Goal: Task Accomplishment & Management: Manage account settings

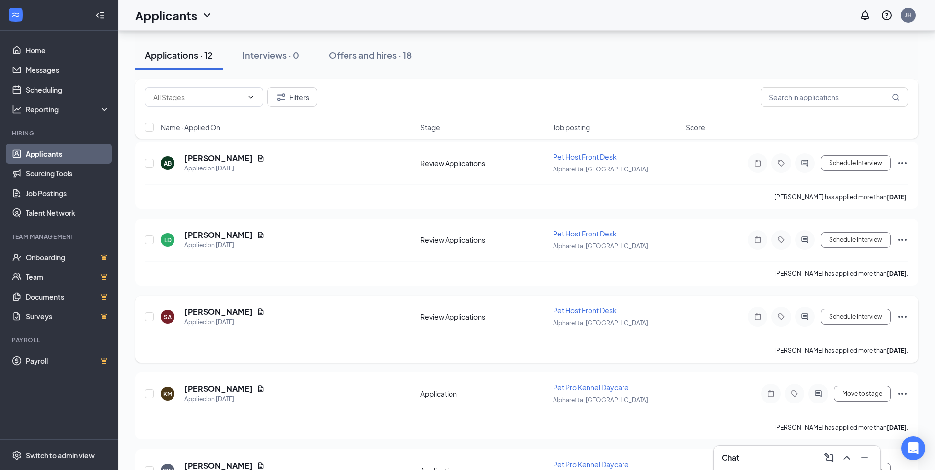
scroll to position [394, 0]
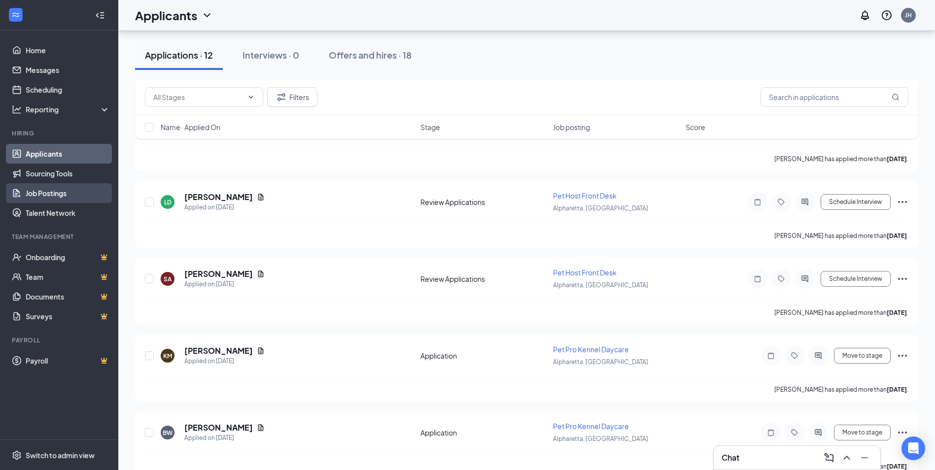
click at [74, 191] on link "Job Postings" at bounding box center [68, 193] width 84 height 20
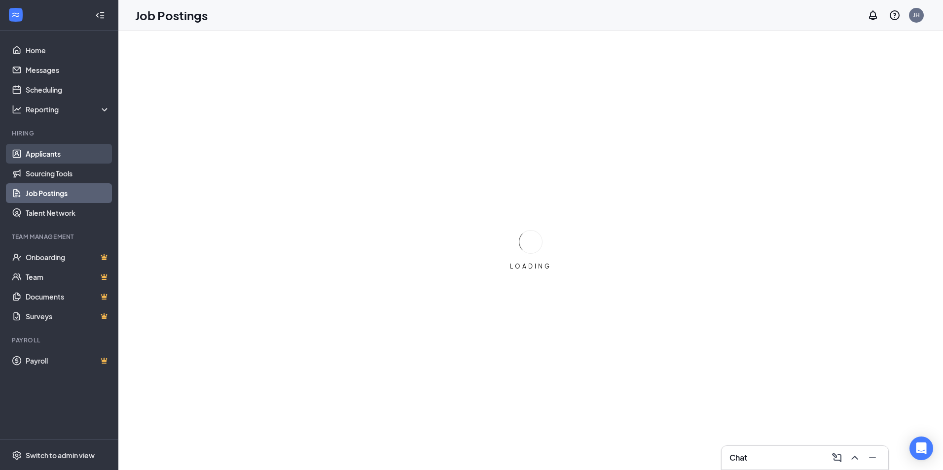
click at [54, 147] on link "Applicants" at bounding box center [68, 154] width 84 height 20
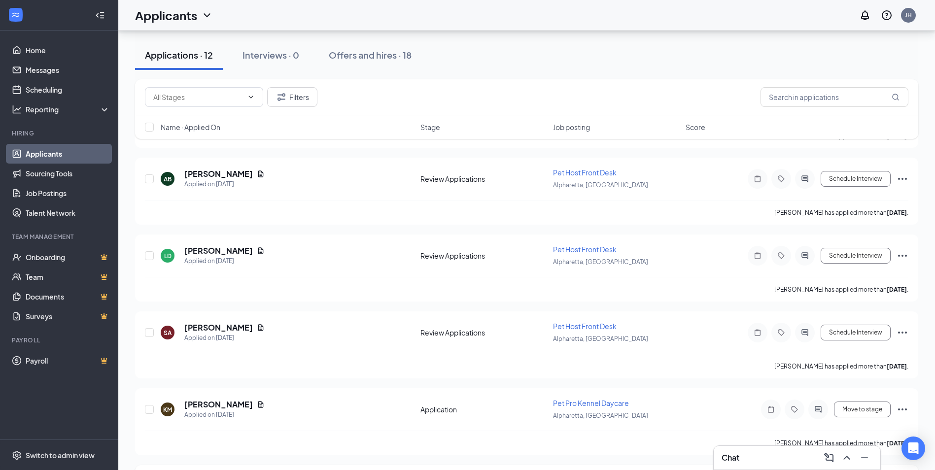
scroll to position [492, 0]
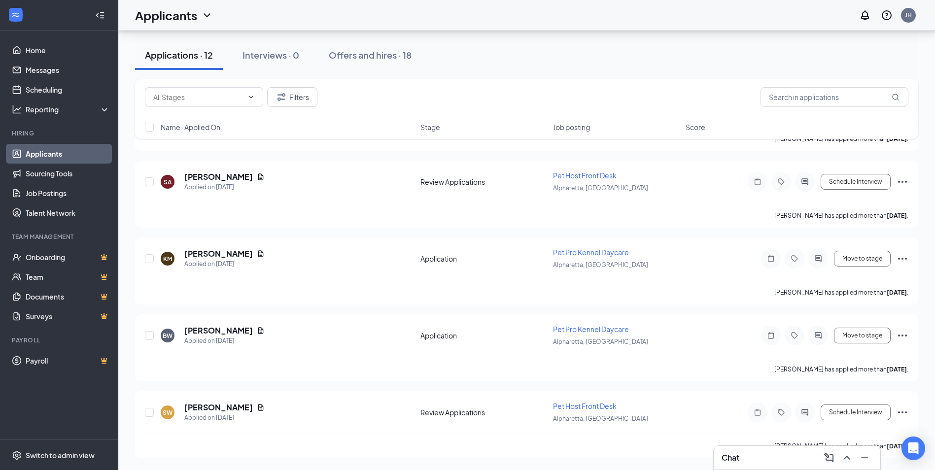
click at [753, 448] on div "Chat" at bounding box center [797, 458] width 167 height 24
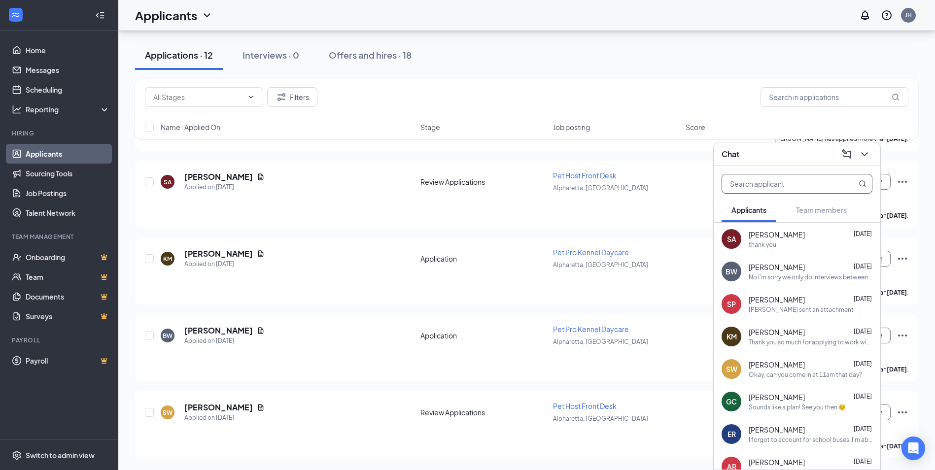
click at [808, 185] on input "text" at bounding box center [780, 184] width 117 height 19
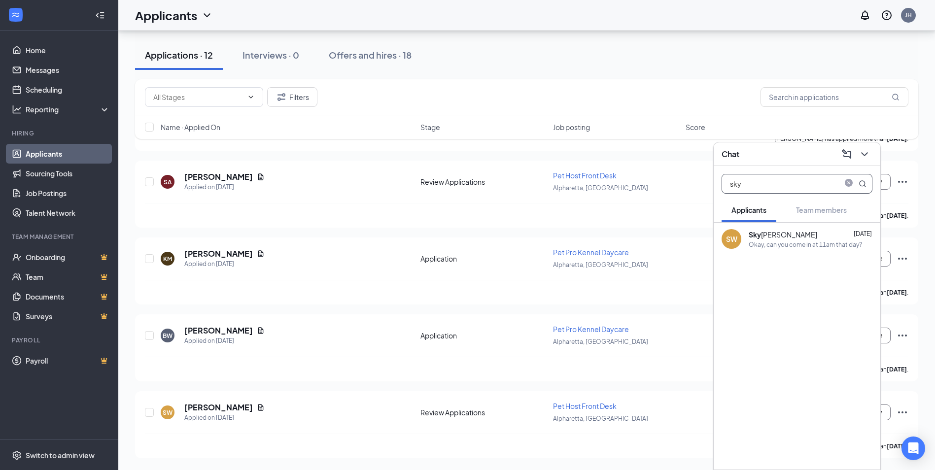
type input "sky"
click at [776, 337] on div "SW Sky [PERSON_NAME] [DATE] Okay, can you come in at 11am that day?" at bounding box center [797, 346] width 167 height 247
click at [790, 250] on div "SW Sky [PERSON_NAME] [DATE] Okay, can you come in at 11am that day?" at bounding box center [797, 239] width 167 height 33
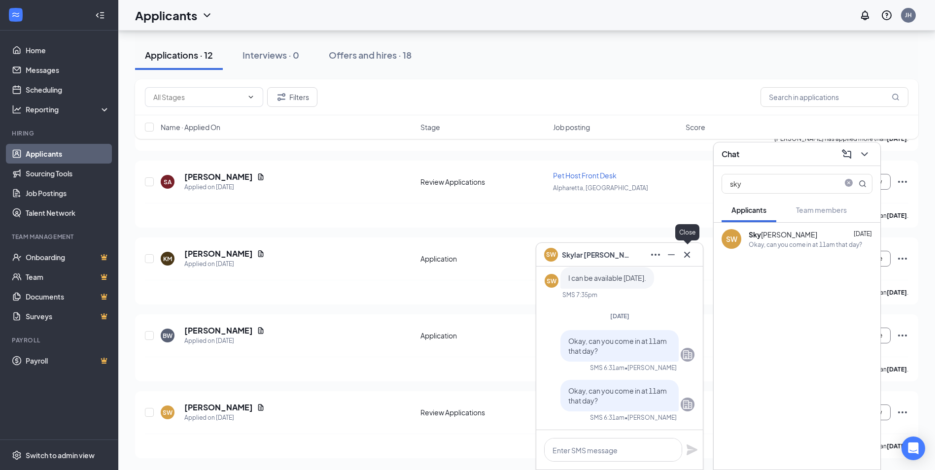
click at [688, 254] on icon "Cross" at bounding box center [687, 254] width 6 height 6
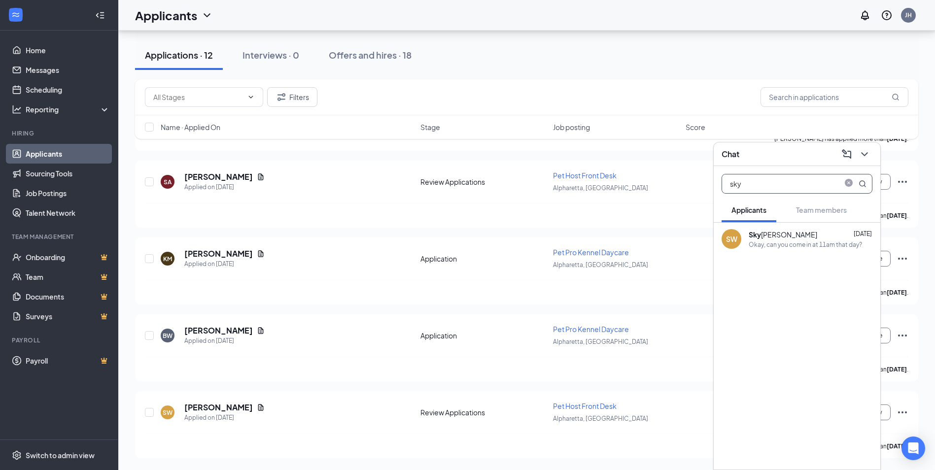
click at [797, 190] on input "sky" at bounding box center [780, 184] width 117 height 19
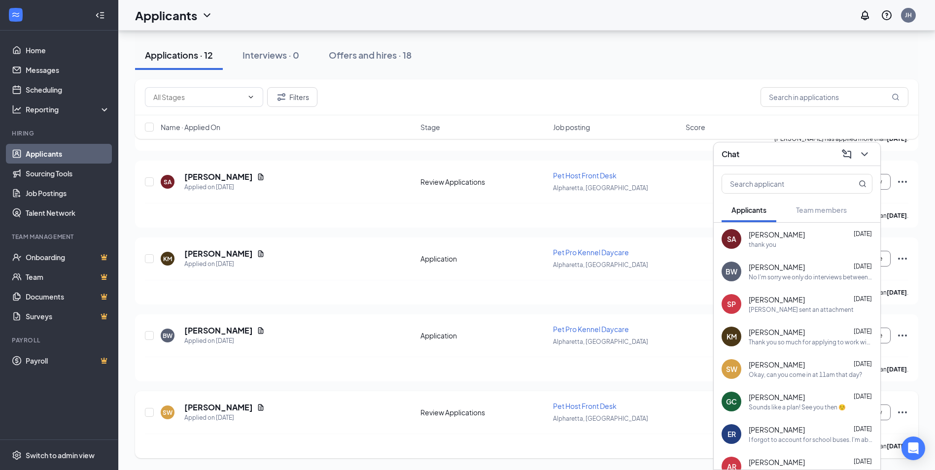
click at [905, 409] on icon "Ellipses" at bounding box center [903, 413] width 12 height 12
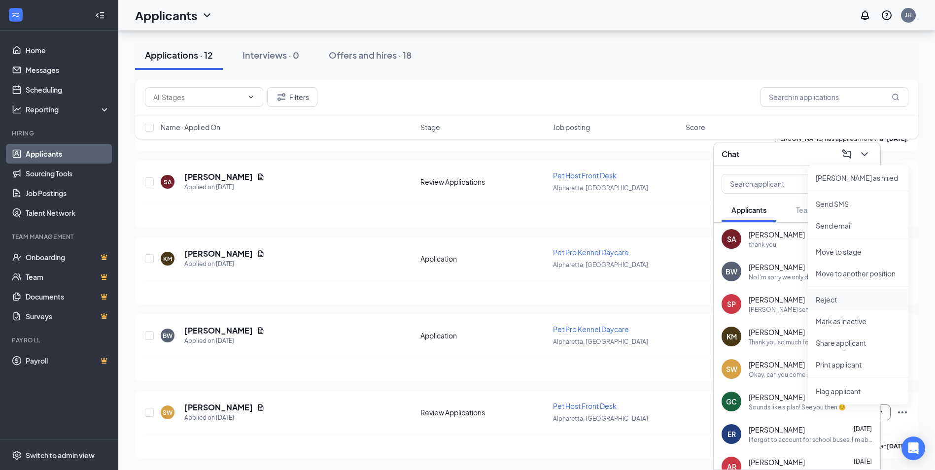
click at [853, 290] on li "Reject" at bounding box center [858, 300] width 101 height 22
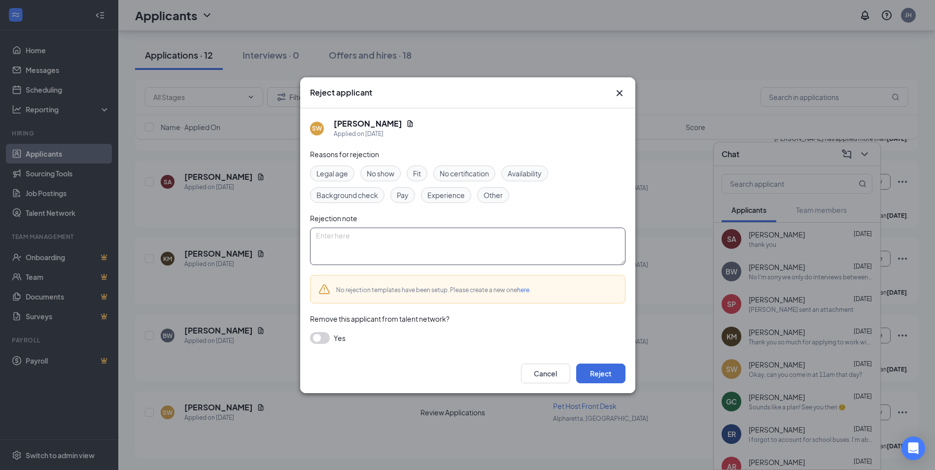
click at [470, 239] on textarea at bounding box center [468, 246] width 316 height 37
type textarea "No Response"
click at [314, 333] on button "button" at bounding box center [320, 338] width 20 height 12
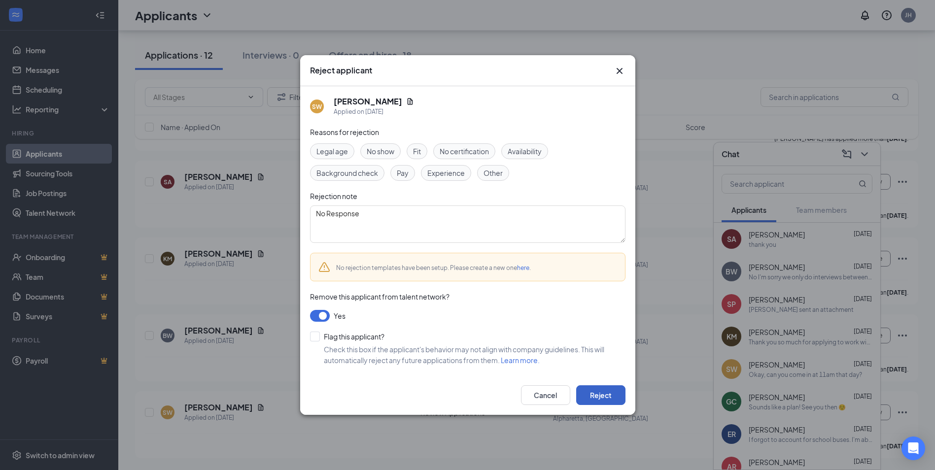
click at [601, 397] on button "Reject" at bounding box center [600, 396] width 49 height 20
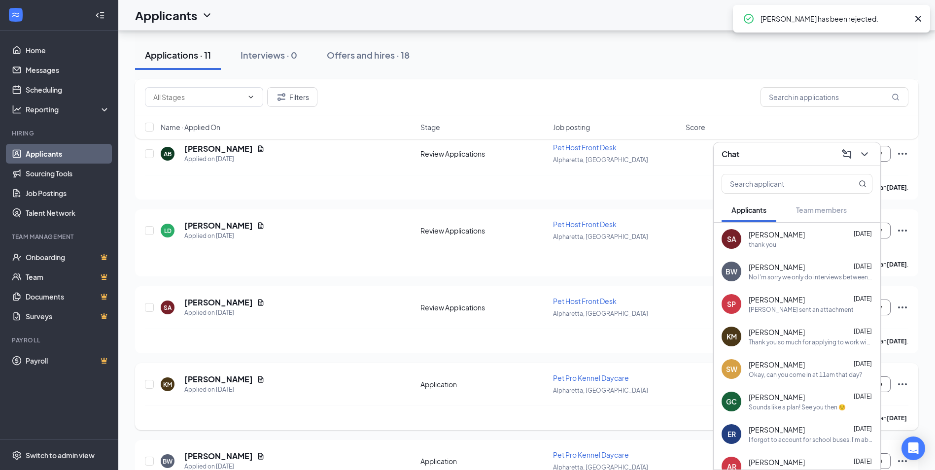
scroll to position [569, 0]
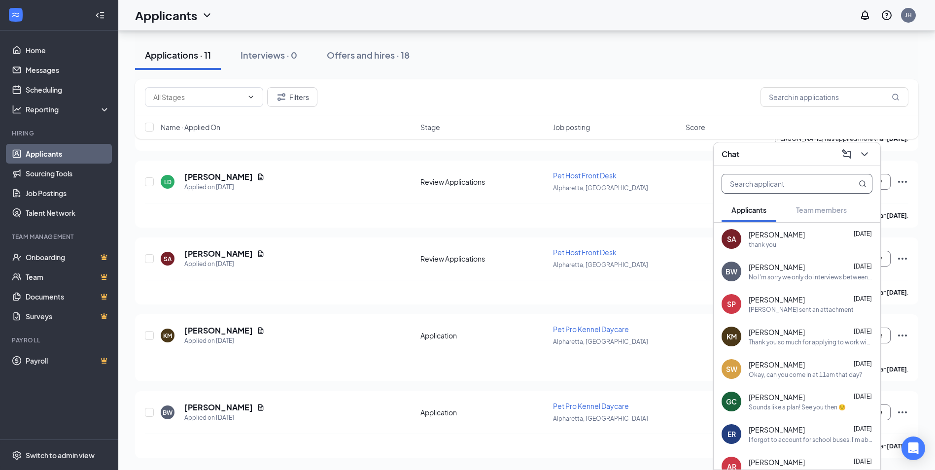
click at [802, 183] on input "text" at bounding box center [780, 184] width 117 height 19
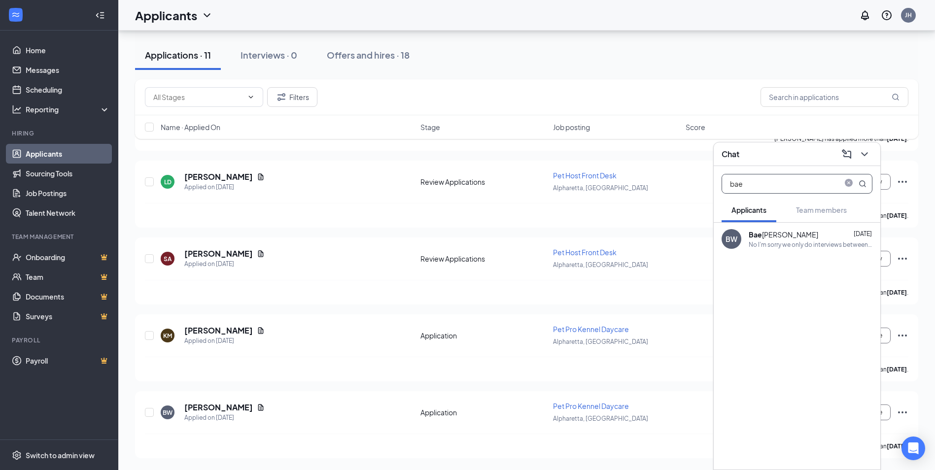
type input "bae"
click at [827, 231] on div "[PERSON_NAME] [DATE]" at bounding box center [811, 235] width 124 height 10
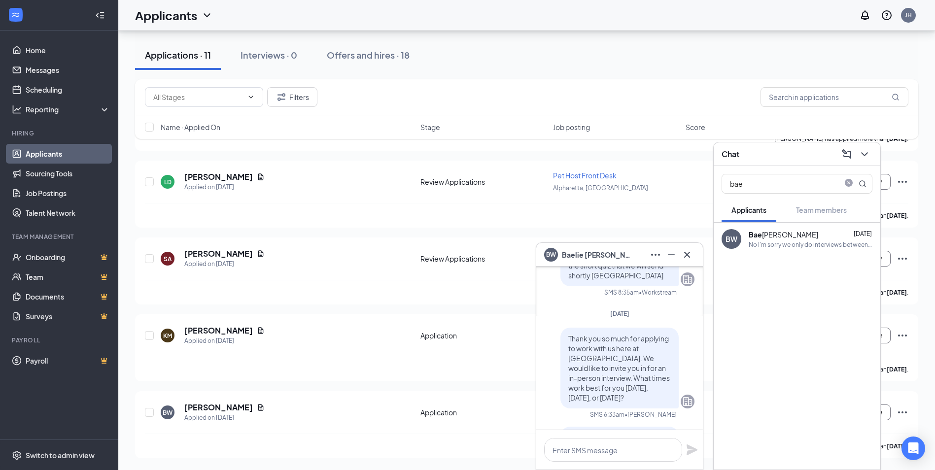
scroll to position [-571, 0]
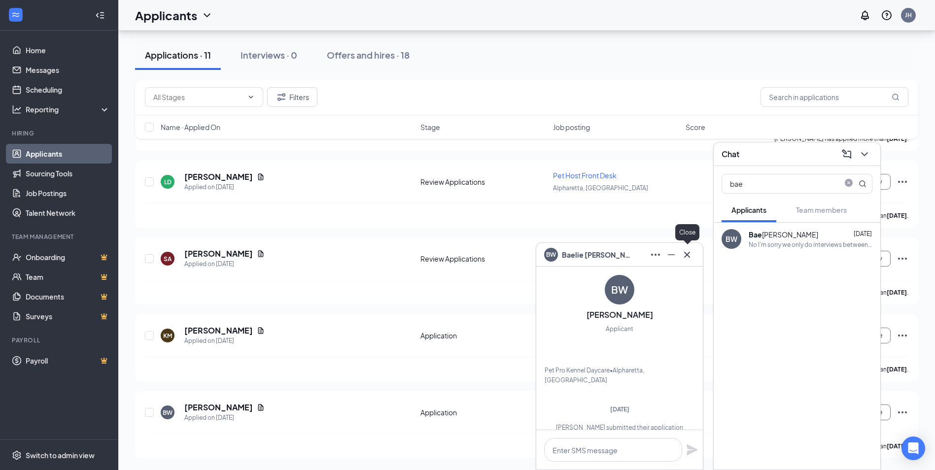
click at [686, 250] on icon "Cross" at bounding box center [687, 255] width 12 height 12
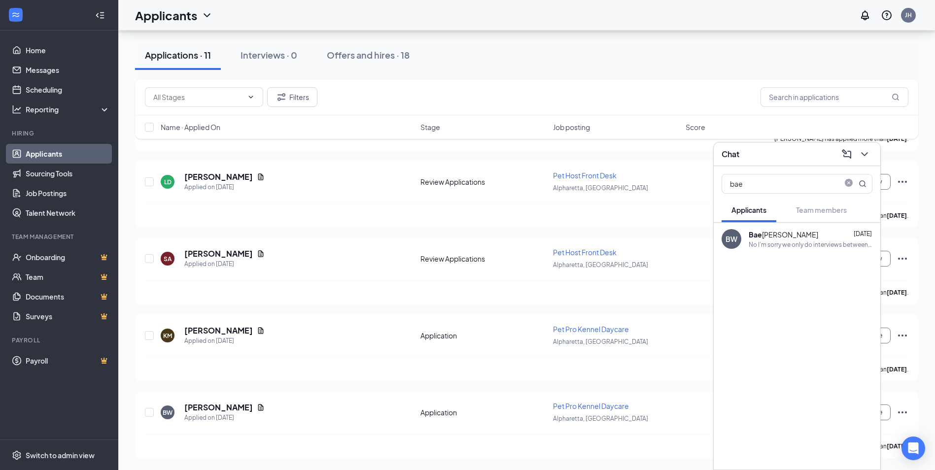
click at [798, 146] on div "Chat" at bounding box center [797, 155] width 167 height 24
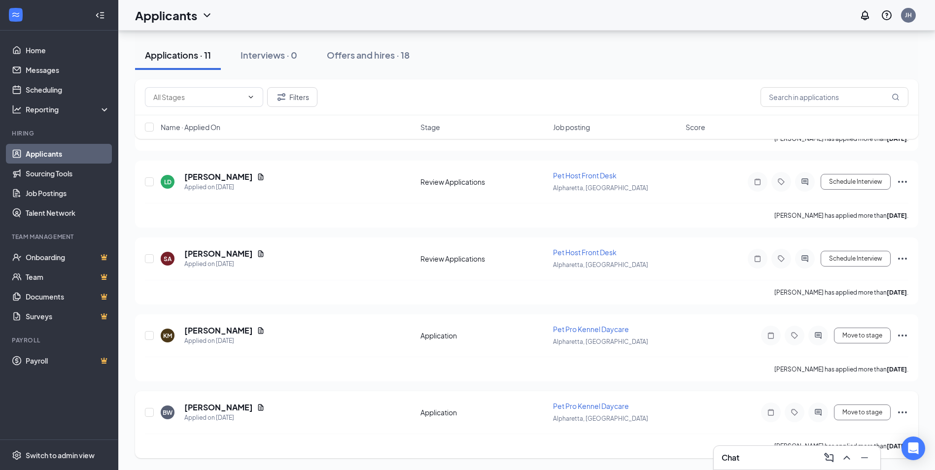
click at [898, 417] on icon "Ellipses" at bounding box center [903, 413] width 12 height 12
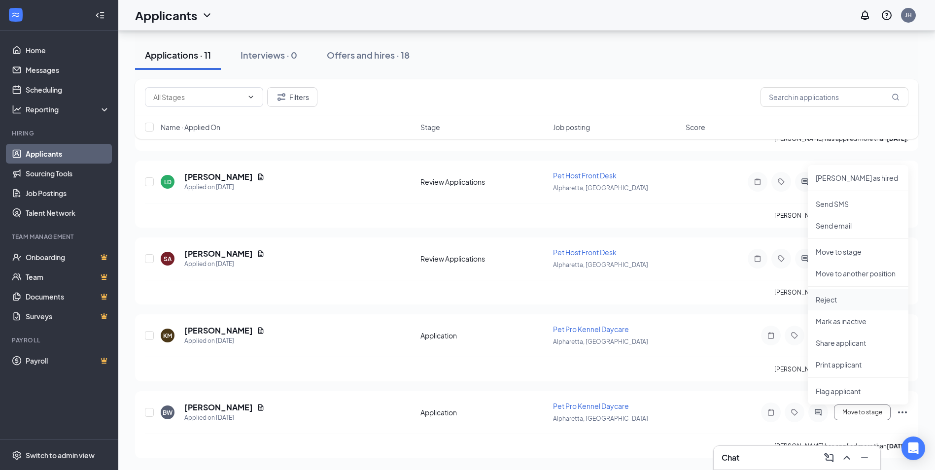
click at [858, 293] on li "Reject" at bounding box center [858, 300] width 101 height 22
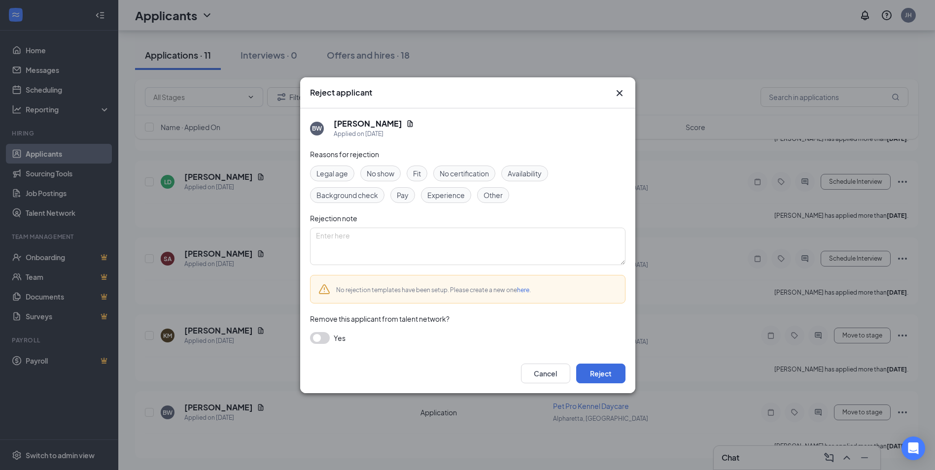
click at [327, 331] on div "Reasons for rejection Legal age No show Fit No certification Availability Backg…" at bounding box center [468, 251] width 316 height 205
click at [322, 336] on button "button" at bounding box center [320, 338] width 20 height 12
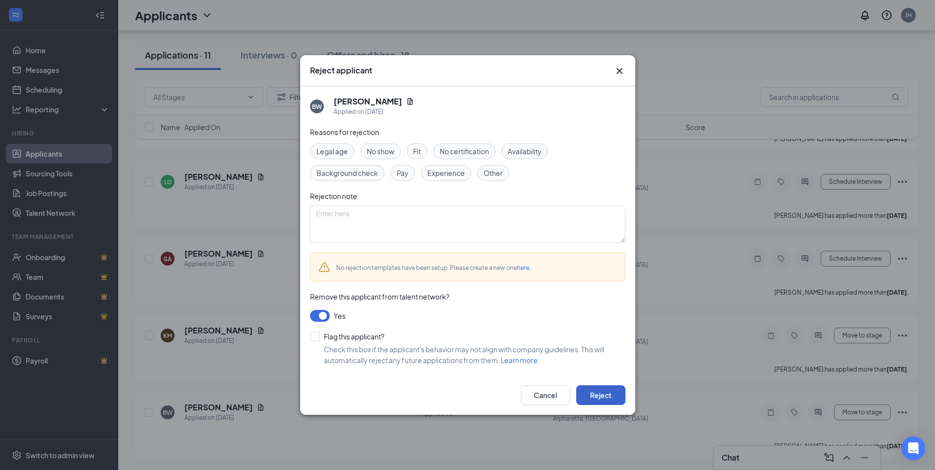
click at [618, 391] on button "Reject" at bounding box center [600, 396] width 49 height 20
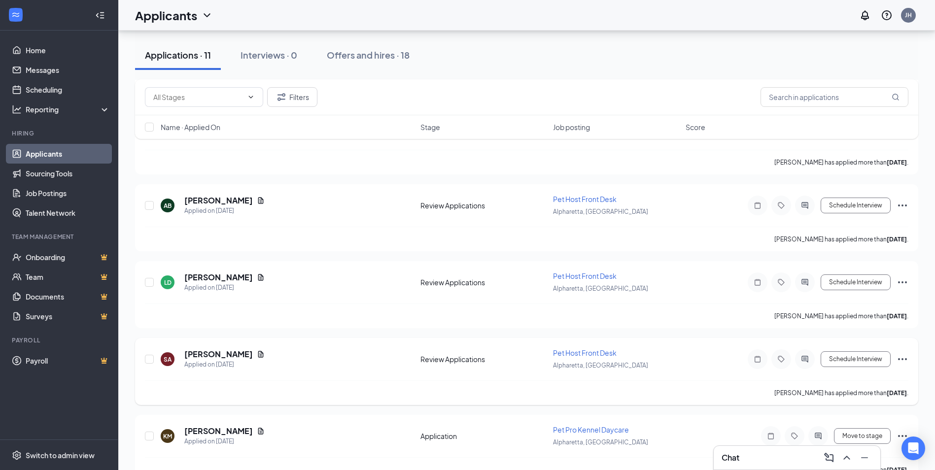
scroll to position [1261, 0]
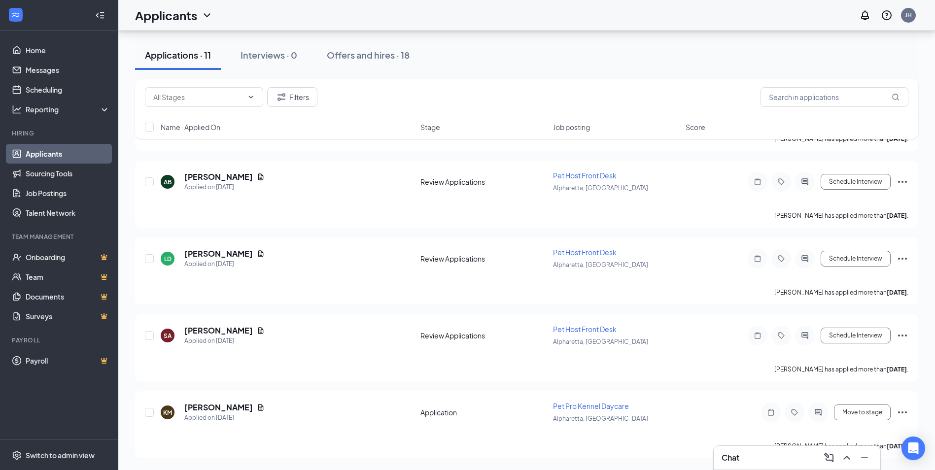
click at [773, 456] on div "Chat" at bounding box center [797, 458] width 151 height 16
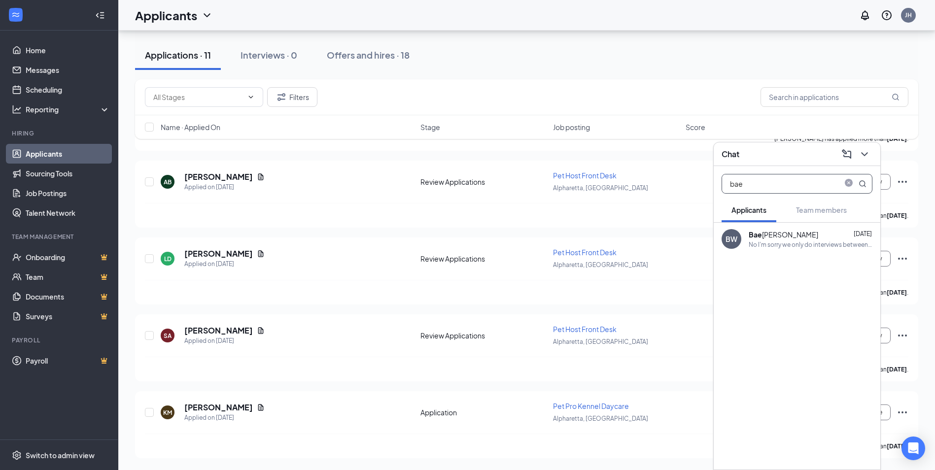
click at [796, 184] on input "bae" at bounding box center [780, 184] width 117 height 19
type input "kal"
click at [785, 224] on div "KM Kal [PERSON_NAME] [DATE] Thank you so much for applying to work with us here…" at bounding box center [797, 239] width 167 height 33
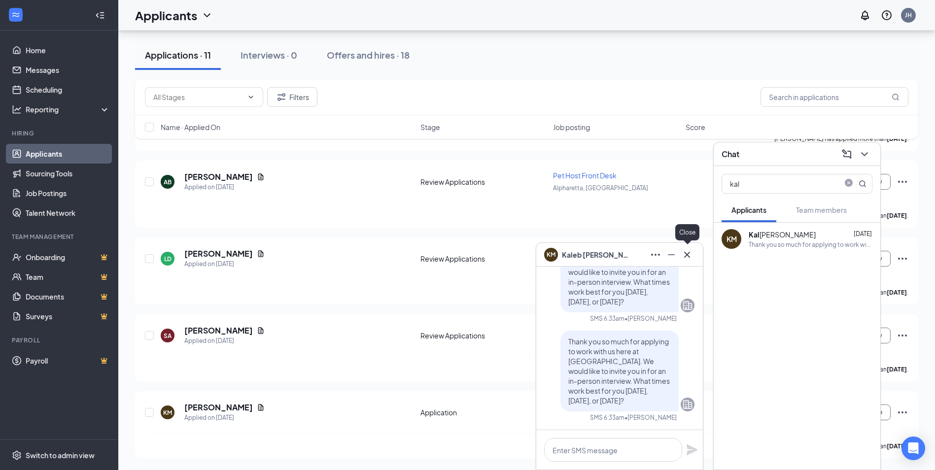
click at [687, 255] on icon "Cross" at bounding box center [687, 254] width 6 height 6
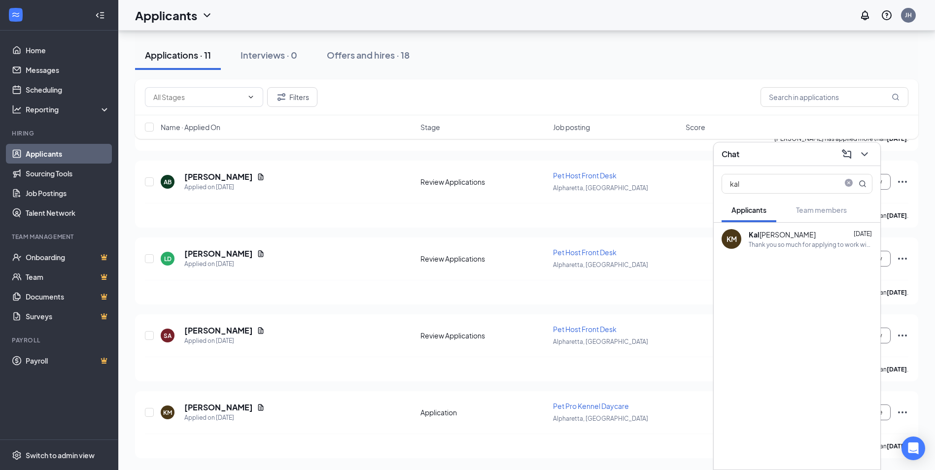
click at [742, 159] on div "Chat" at bounding box center [797, 153] width 151 height 15
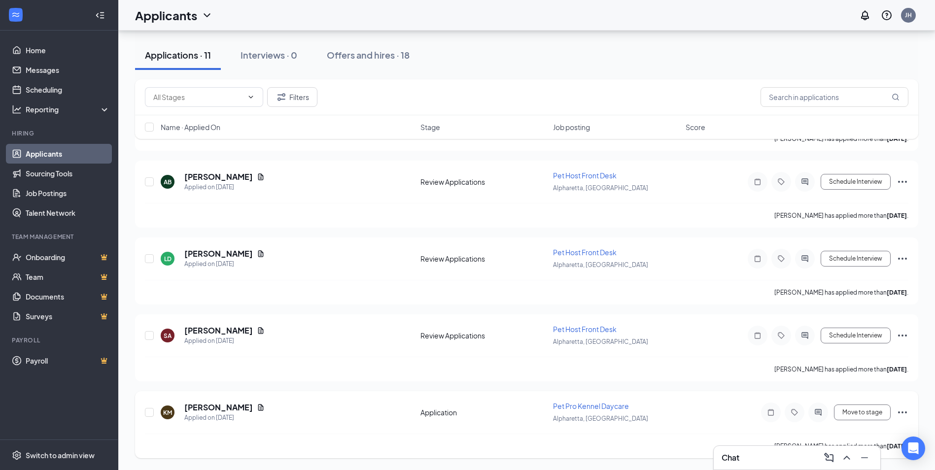
click at [899, 412] on icon "Ellipses" at bounding box center [902, 413] width 9 height 2
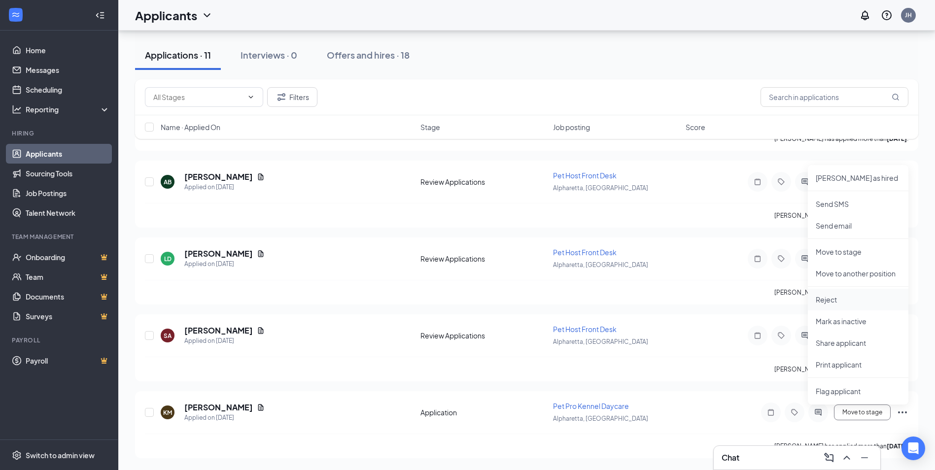
click at [837, 295] on p "Reject" at bounding box center [858, 300] width 85 height 10
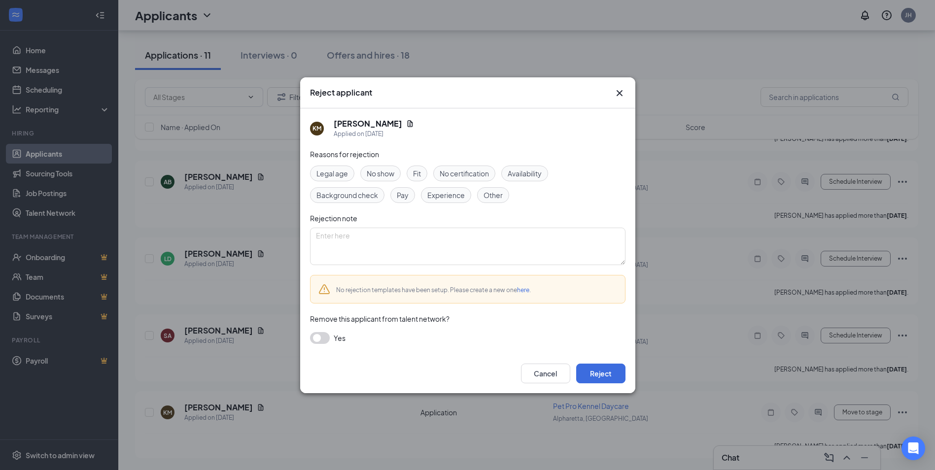
click at [316, 332] on button "button" at bounding box center [320, 338] width 20 height 12
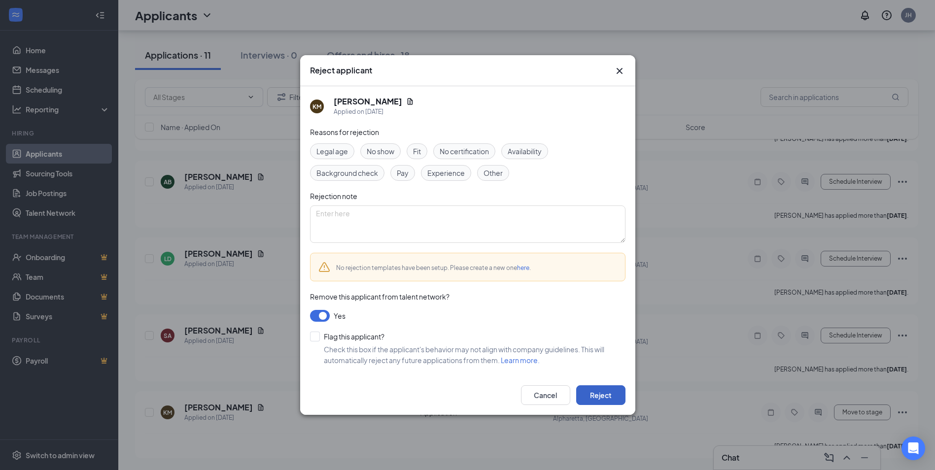
click at [610, 391] on button "Reject" at bounding box center [600, 396] width 49 height 20
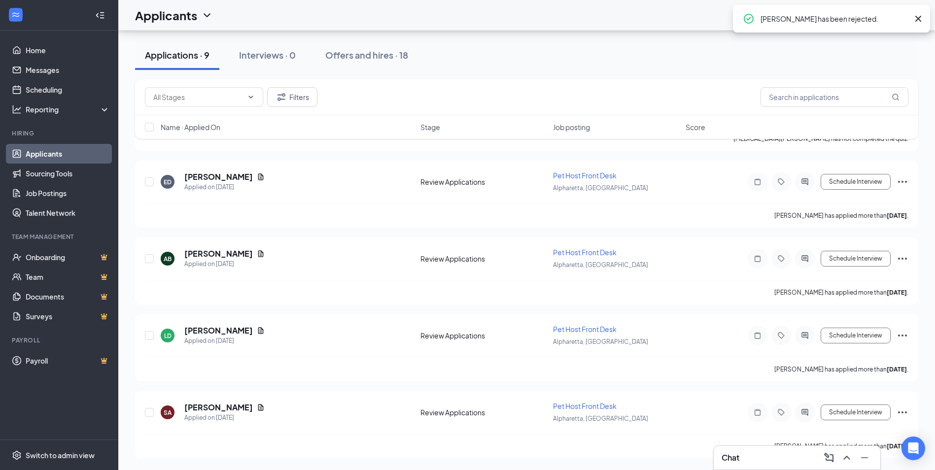
scroll to position [1107, 0]
click at [747, 466] on div "Chat" at bounding box center [797, 458] width 167 height 24
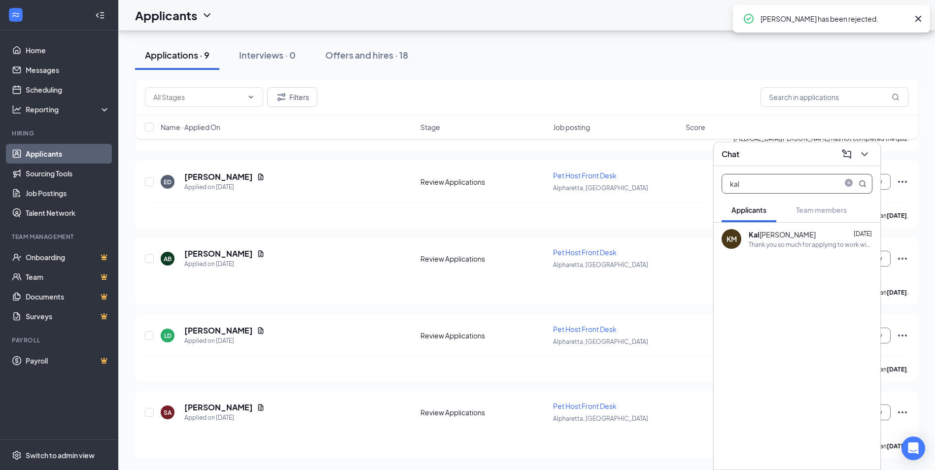
click at [777, 182] on input "kal" at bounding box center [780, 184] width 117 height 19
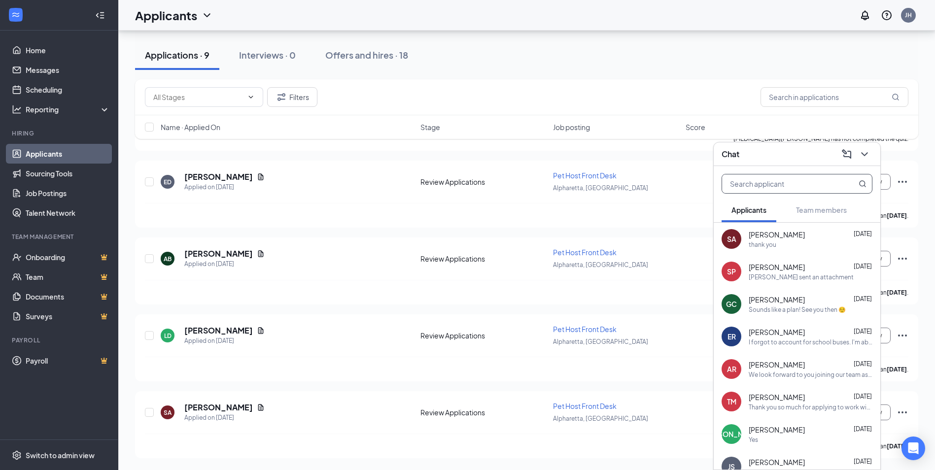
click at [779, 237] on span "[PERSON_NAME]" at bounding box center [777, 235] width 56 height 10
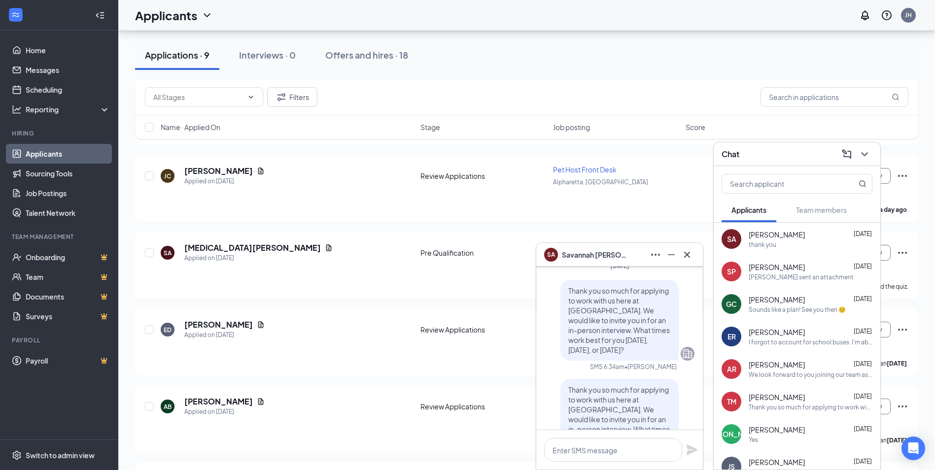
scroll to position [-345, 0]
click at [612, 323] on p "Thank you so much for applying to work with us here at [GEOGRAPHIC_DATA]. We wo…" at bounding box center [620, 318] width 103 height 69
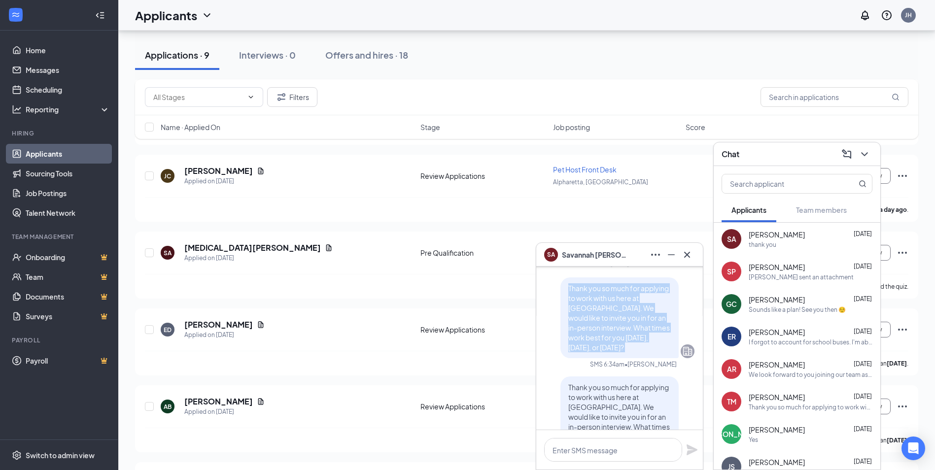
click at [612, 323] on p "Thank you so much for applying to work with us here at [GEOGRAPHIC_DATA]. We wo…" at bounding box center [620, 318] width 103 height 69
copy span "Thank you so much for applying to work with us here at [GEOGRAPHIC_DATA]. We wo…"
click at [585, 335] on span "Thank you so much for applying to work with us here at [GEOGRAPHIC_DATA]. We wo…" at bounding box center [620, 318] width 102 height 68
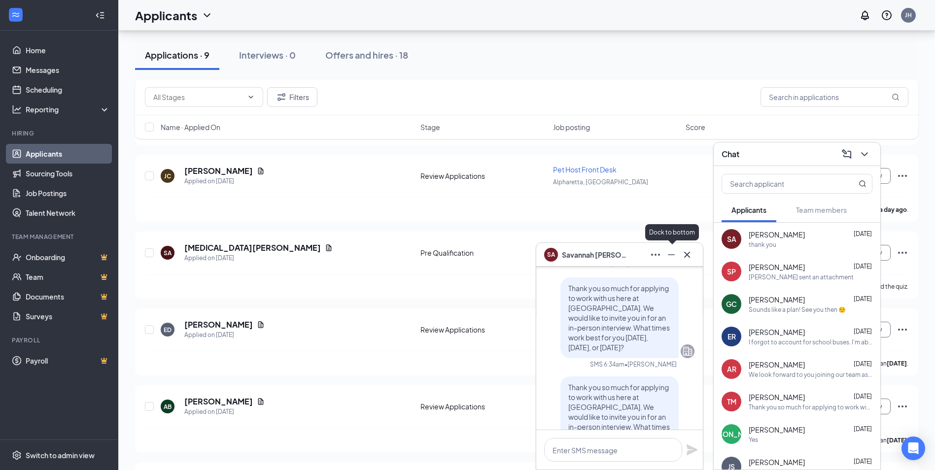
click at [677, 254] on icon "Minimize" at bounding box center [672, 255] width 12 height 12
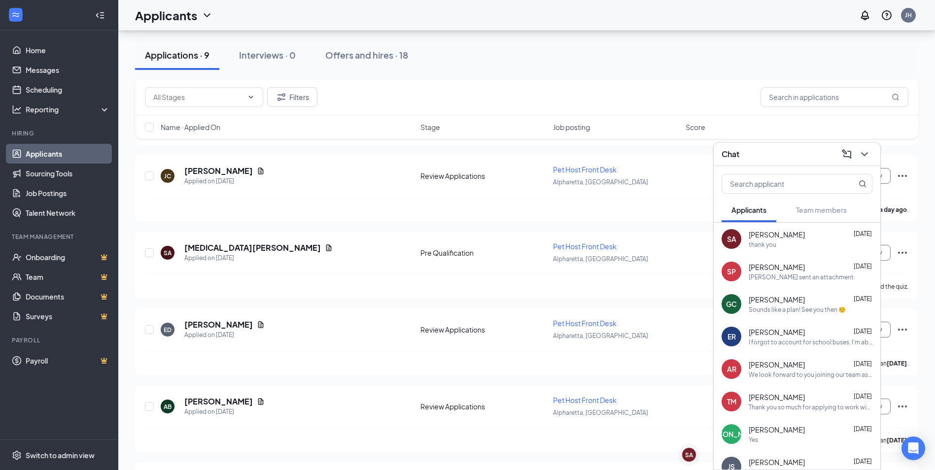
scroll to position [0, 0]
click at [689, 461] on div "SA" at bounding box center [689, 455] width 14 height 14
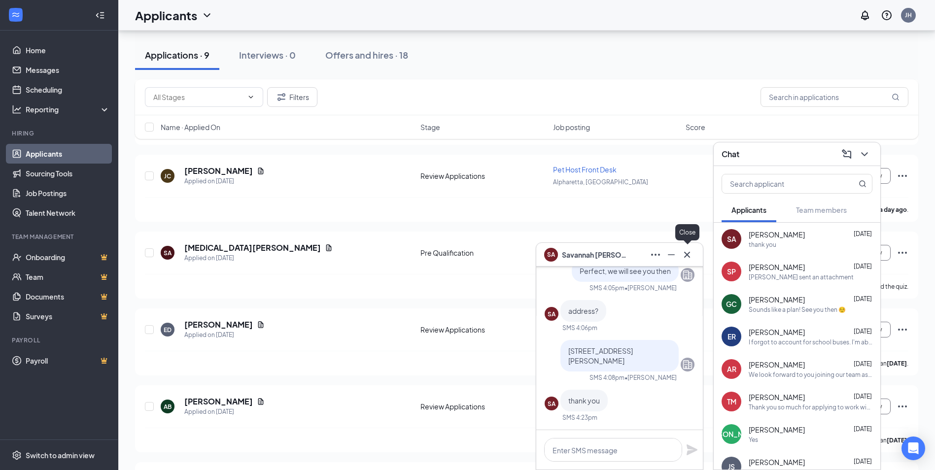
click at [683, 253] on icon "Cross" at bounding box center [687, 255] width 12 height 12
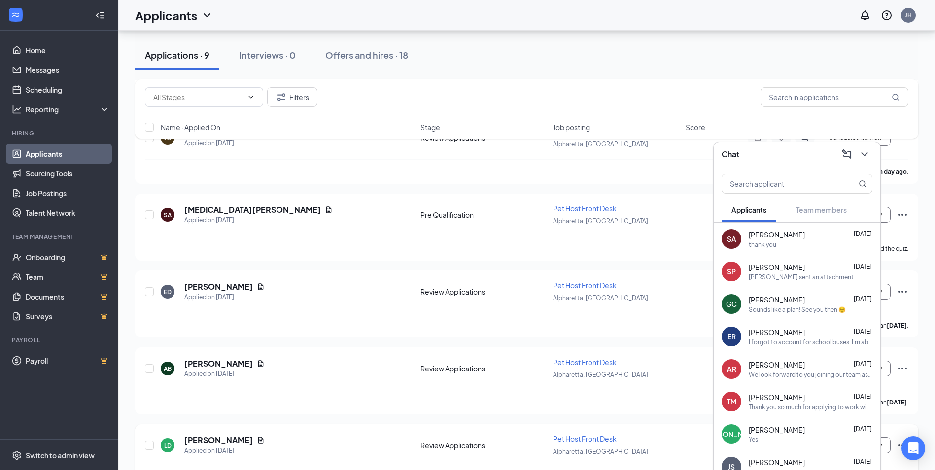
scroll to position [1107, 0]
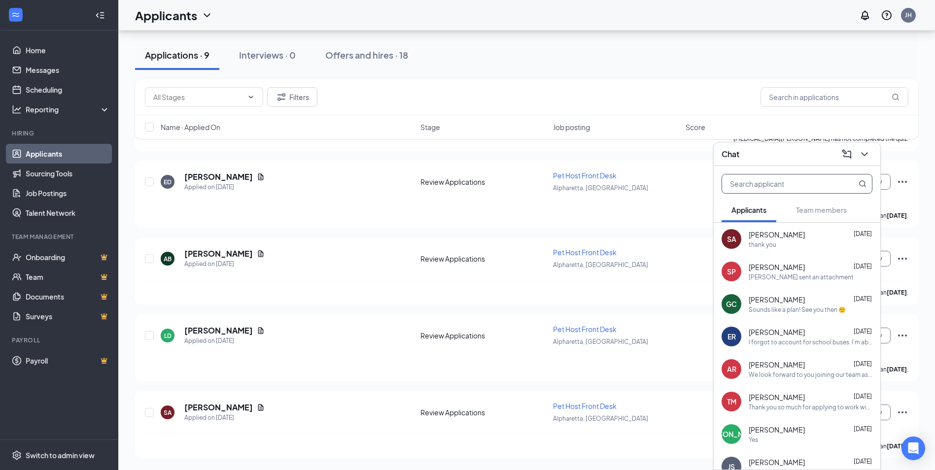
click at [785, 188] on input "text" at bounding box center [780, 184] width 117 height 19
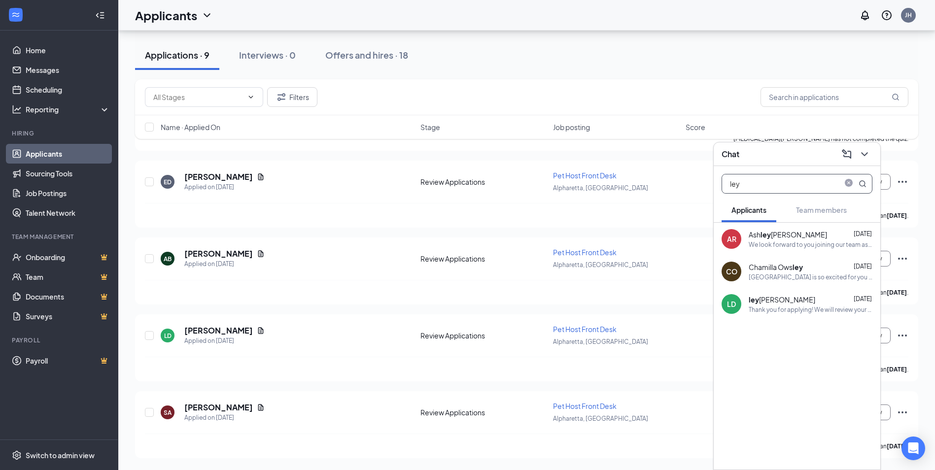
type input "ley"
click at [804, 307] on div "Thank you for applying! We will review your application and reach out if you ar…" at bounding box center [811, 310] width 124 height 8
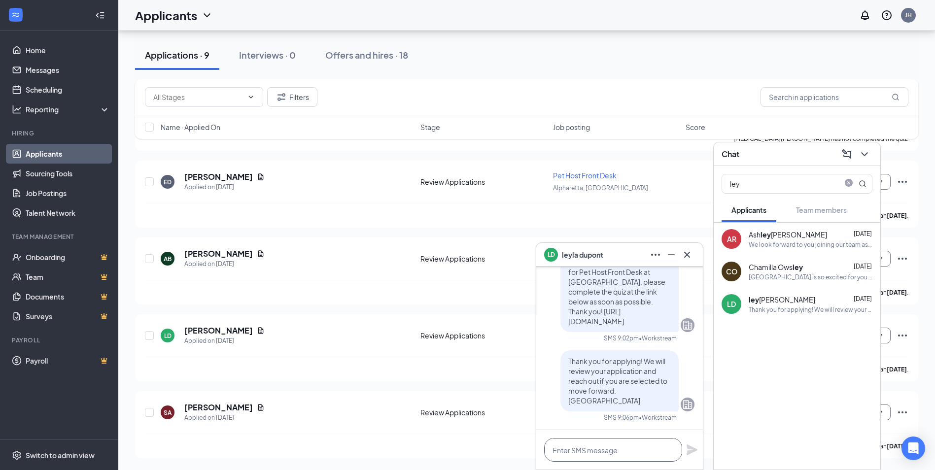
click at [625, 458] on textarea at bounding box center [613, 450] width 138 height 24
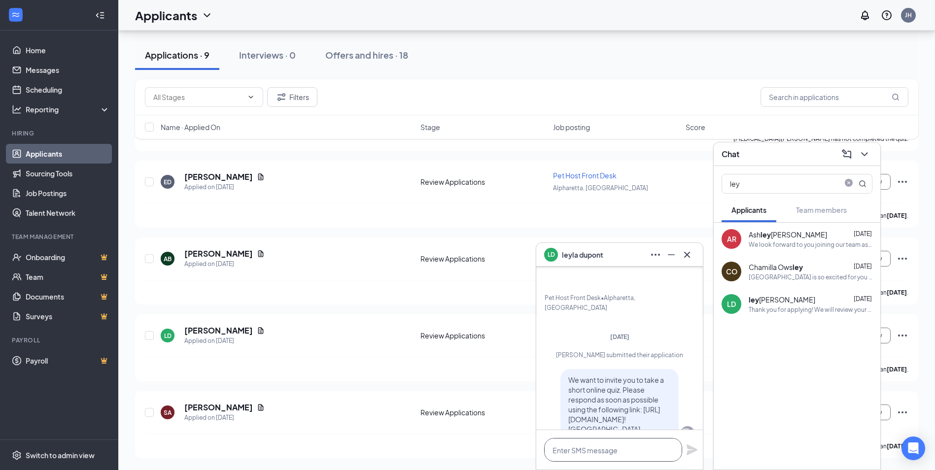
scroll to position [0, 0]
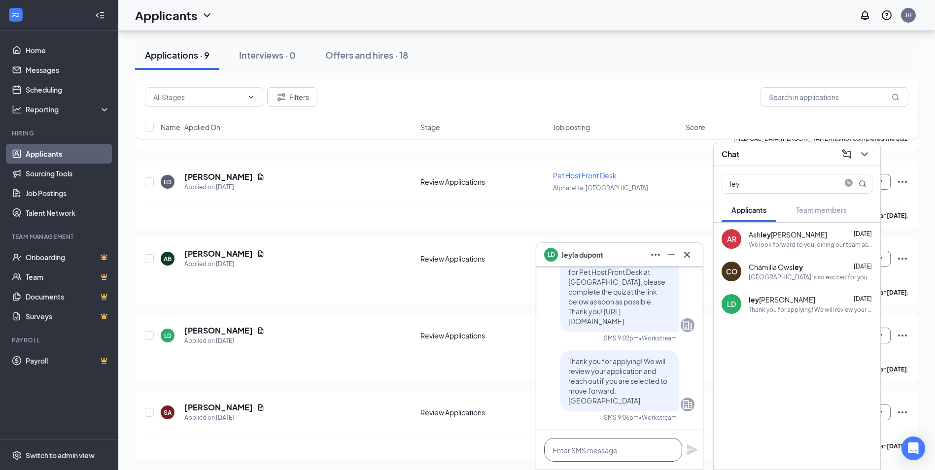
paste textarea "Thank you so much for applying to work with us here at [GEOGRAPHIC_DATA]. We wo…"
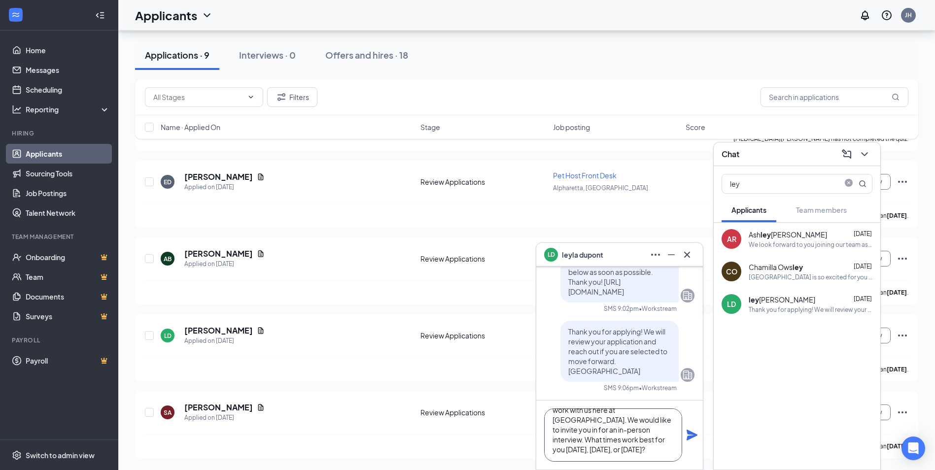
scroll to position [31, 0]
drag, startPoint x: 631, startPoint y: 453, endPoint x: 642, endPoint y: 425, distance: 29.5
click at [643, 424] on textarea "Thank you so much for applying to work with us here at [GEOGRAPHIC_DATA]. We wo…" at bounding box center [613, 435] width 138 height 53
click at [590, 433] on textarea "Thank you so much for applying to work with us here at [GEOGRAPHIC_DATA]. We wo…" at bounding box center [613, 435] width 138 height 53
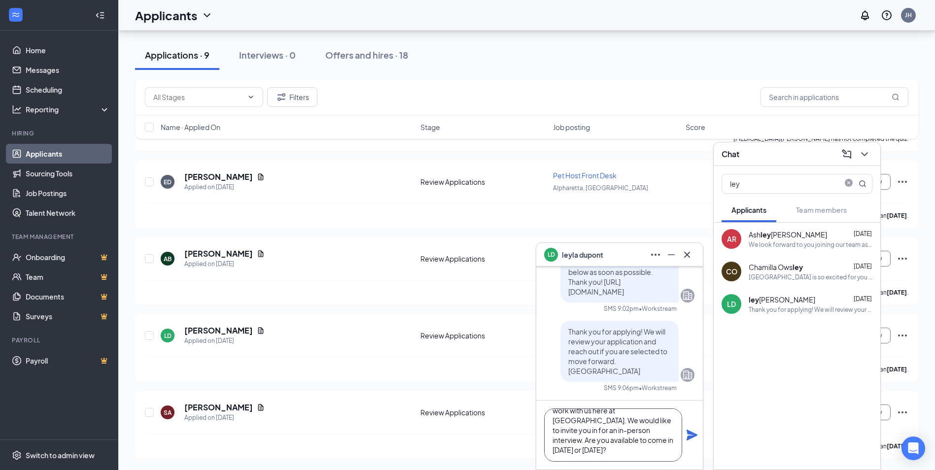
click at [590, 433] on textarea "Thank you so much for applying to work with us here at [GEOGRAPHIC_DATA]. We wo…" at bounding box center [613, 435] width 138 height 53
click at [591, 434] on textarea "Thank you so much for applying to work with us here at [GEOGRAPHIC_DATA]. We wo…" at bounding box center [613, 435] width 138 height 53
type textarea "Thank you so much for applying to work with us here at [GEOGRAPHIC_DATA]. We wo…"
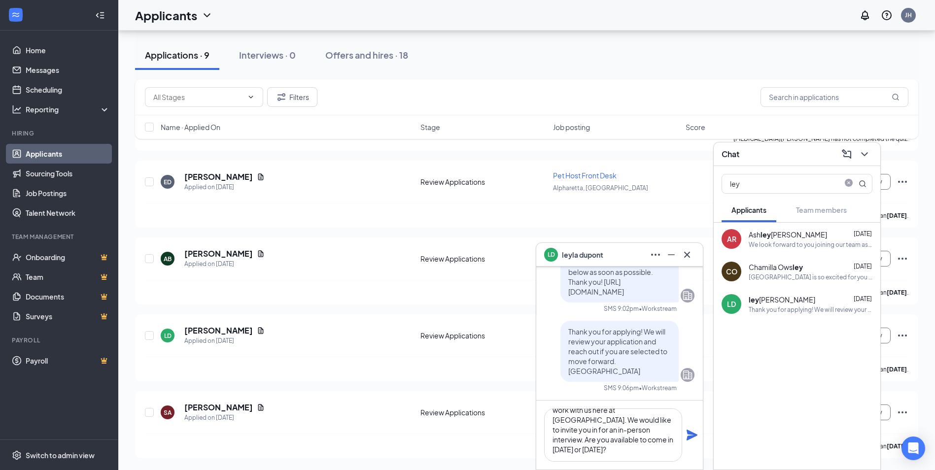
click at [689, 432] on icon "Plane" at bounding box center [692, 435] width 11 height 11
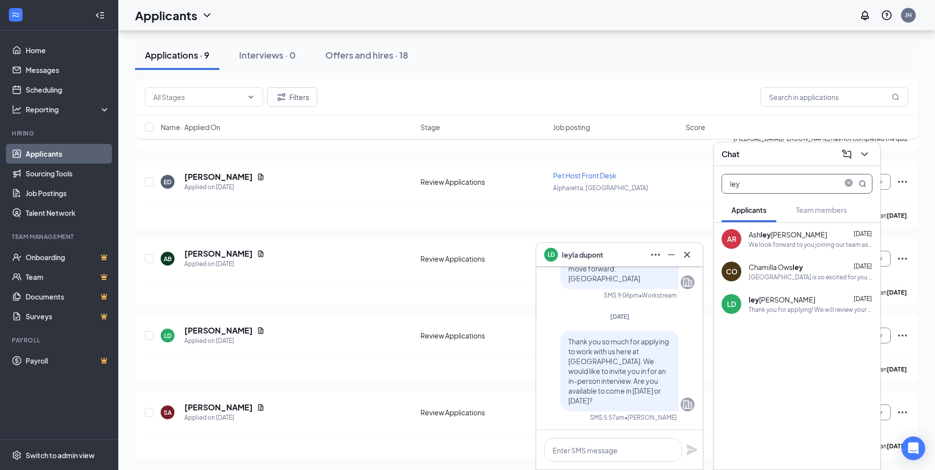
click at [764, 183] on input "ley" at bounding box center [780, 184] width 117 height 19
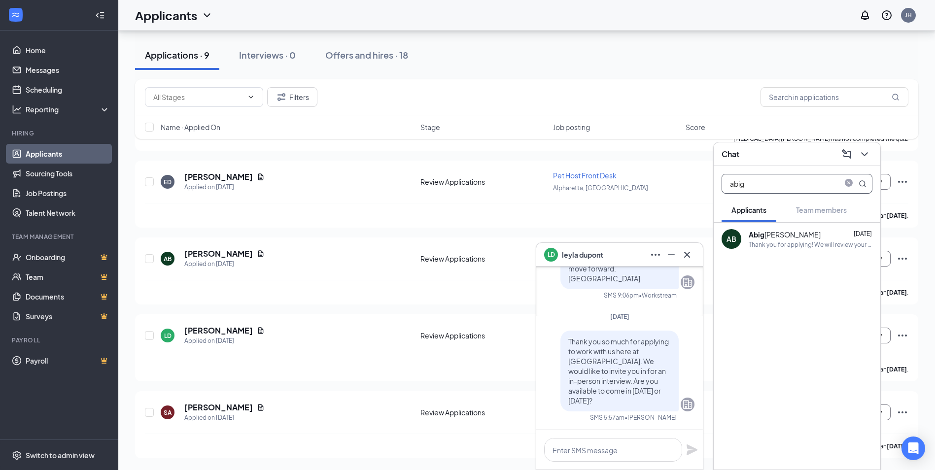
type input "abig"
click at [800, 232] on div "[PERSON_NAME]" at bounding box center [785, 235] width 72 height 10
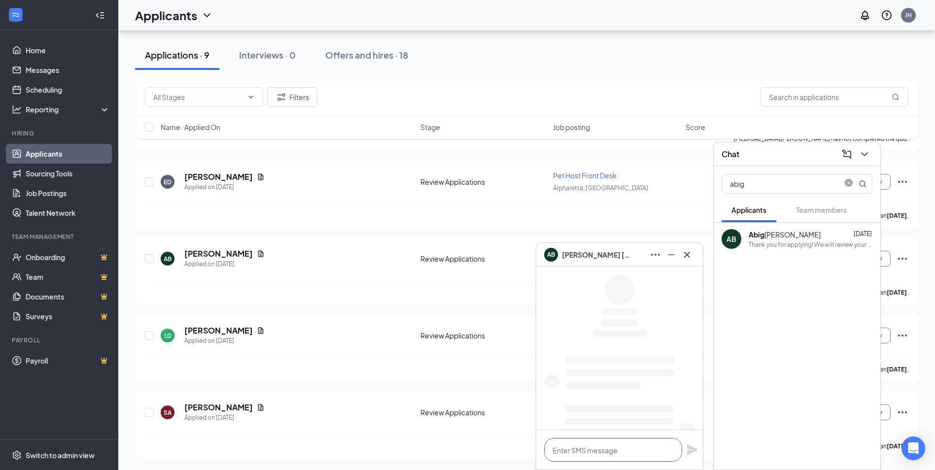
click at [610, 447] on textarea at bounding box center [613, 450] width 138 height 24
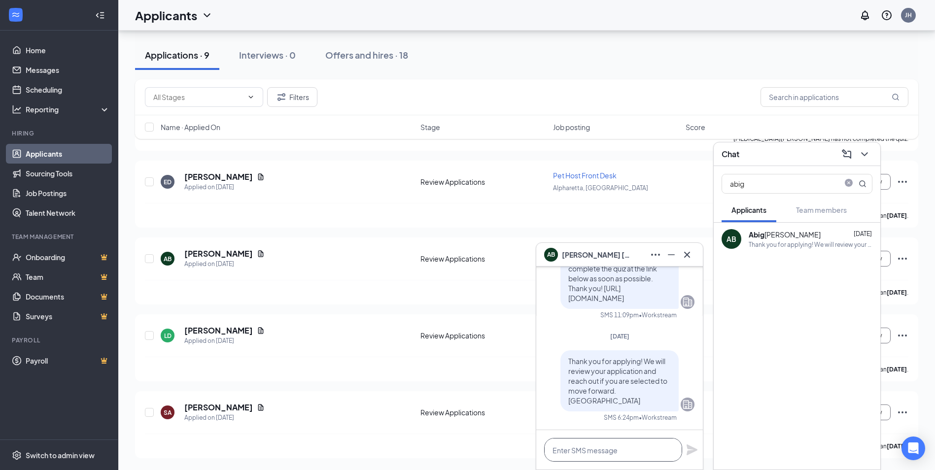
paste textarea "Thank you so much for applying to work with us here at [GEOGRAPHIC_DATA]. We wo…"
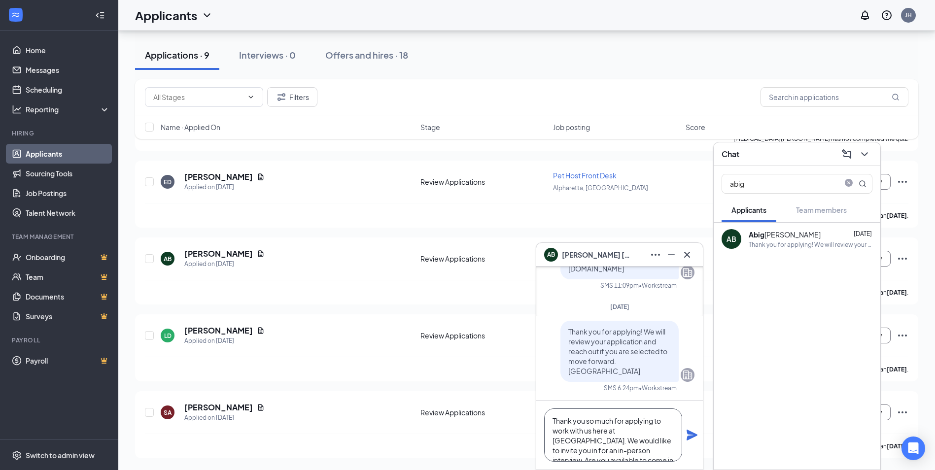
scroll to position [20, 0]
type textarea "Thank you so much for applying to work with us here at [GEOGRAPHIC_DATA]. We wo…"
click at [692, 432] on icon "Plane" at bounding box center [692, 435] width 11 height 11
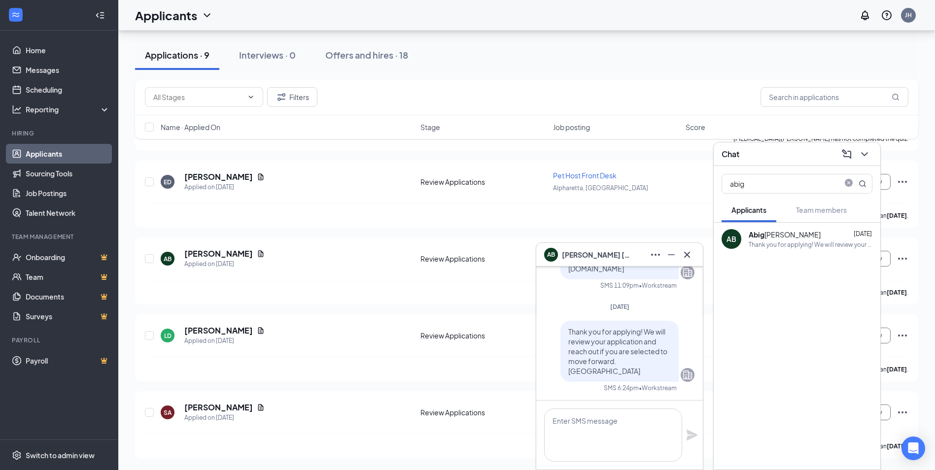
scroll to position [0, 0]
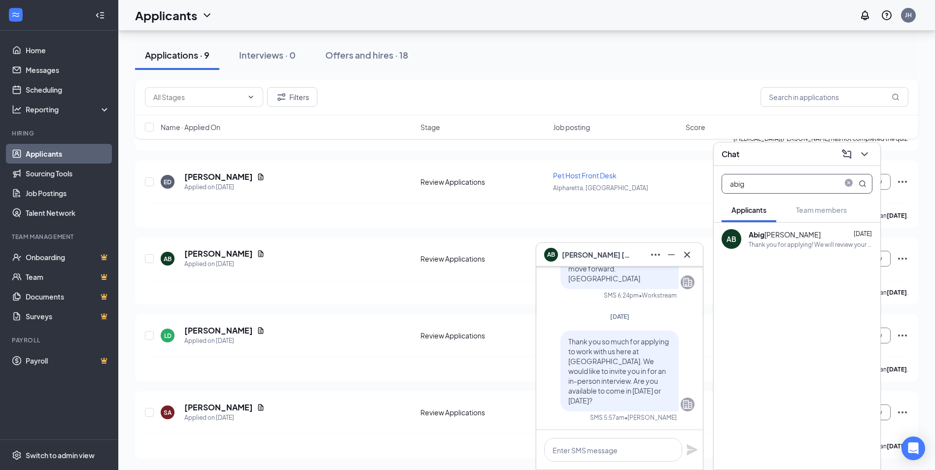
click at [775, 174] on span "abig" at bounding box center [797, 184] width 151 height 20
click at [774, 178] on input "abig" at bounding box center [780, 184] width 117 height 19
click at [774, 180] on input "abig" at bounding box center [780, 184] width 117 height 19
type input "[PERSON_NAME]"
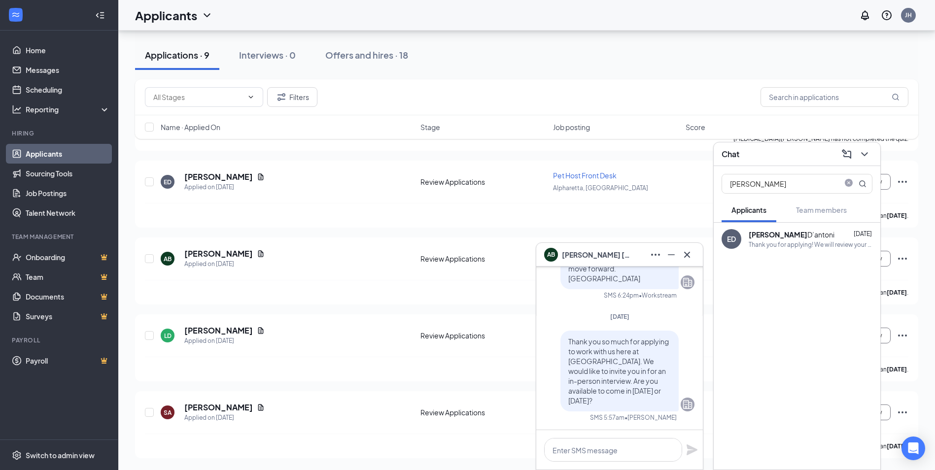
click at [788, 237] on div "[PERSON_NAME]" at bounding box center [792, 235] width 86 height 10
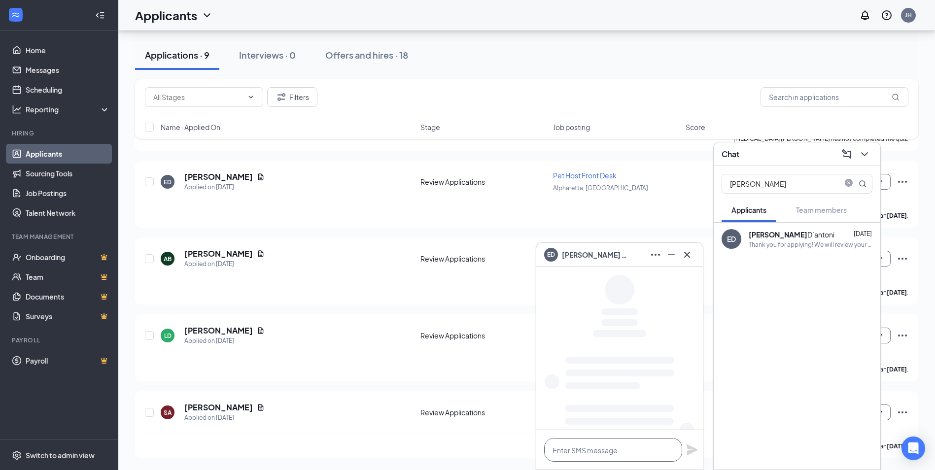
click at [607, 446] on textarea at bounding box center [613, 450] width 138 height 24
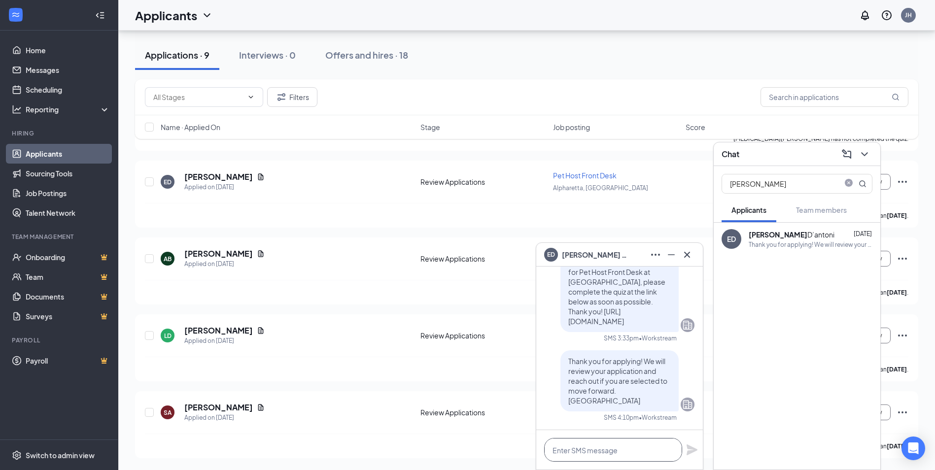
paste textarea "Thank you so much for applying to work with us here at [GEOGRAPHIC_DATA]. We wo…"
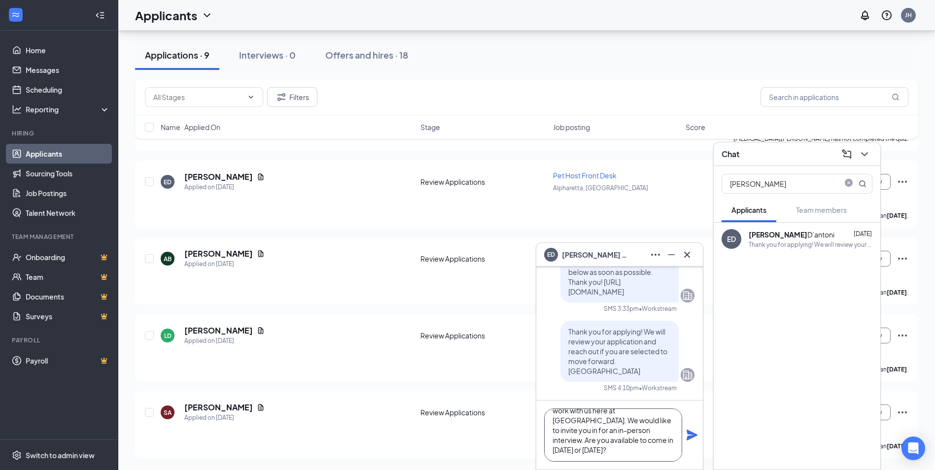
type textarea "Thank you so much for applying to work with us here at [GEOGRAPHIC_DATA]. We wo…"
click at [687, 433] on icon "Plane" at bounding box center [692, 435] width 11 height 11
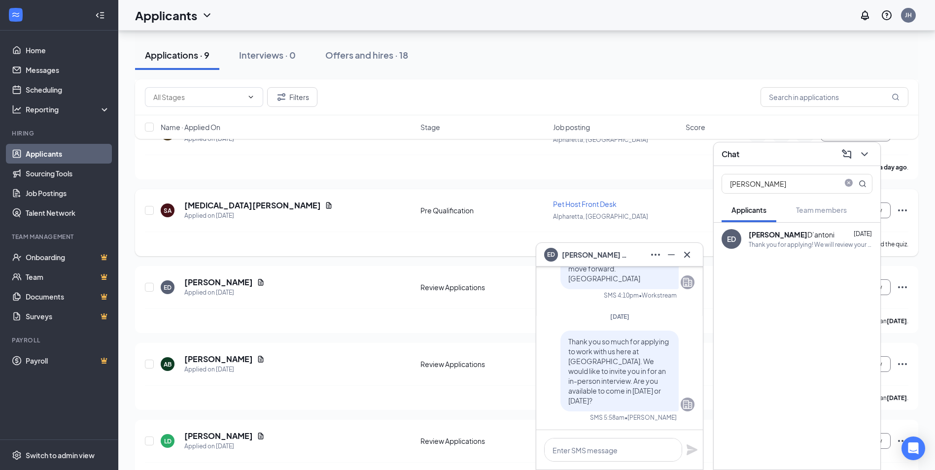
scroll to position [910, 0]
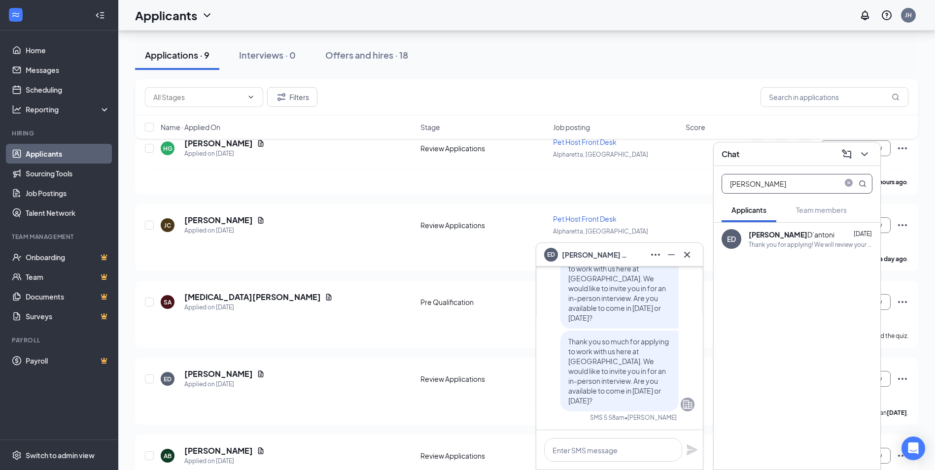
click at [761, 187] on input "[PERSON_NAME]" at bounding box center [780, 184] width 117 height 19
type input "[PERSON_NAME]"
click at [802, 243] on div "Hi [PERSON_NAME], this is a friendly reminder that you are still in the process…" at bounding box center [811, 245] width 124 height 8
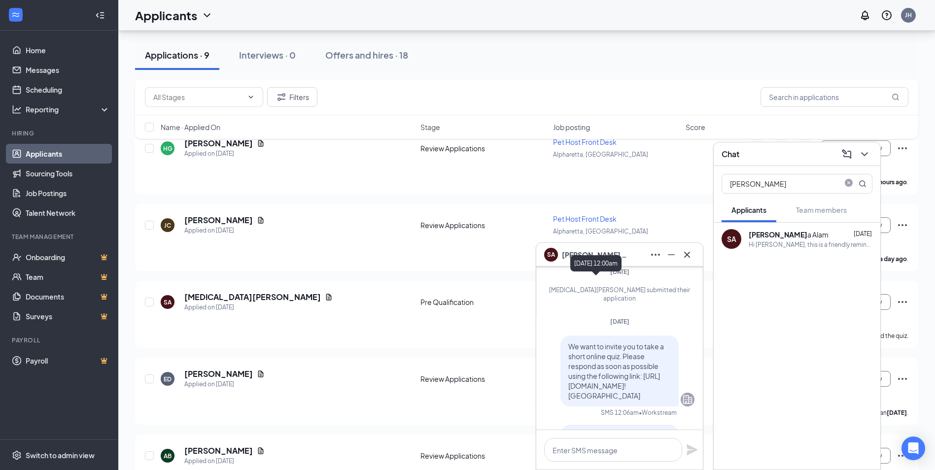
scroll to position [0, 0]
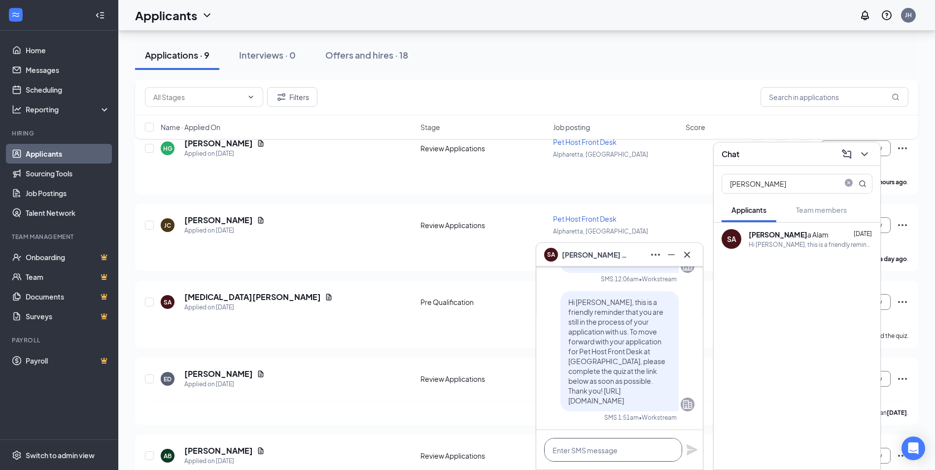
click at [620, 449] on textarea at bounding box center [613, 450] width 138 height 24
paste textarea "Thank you so much for applying to work with us here at [GEOGRAPHIC_DATA]. We wo…"
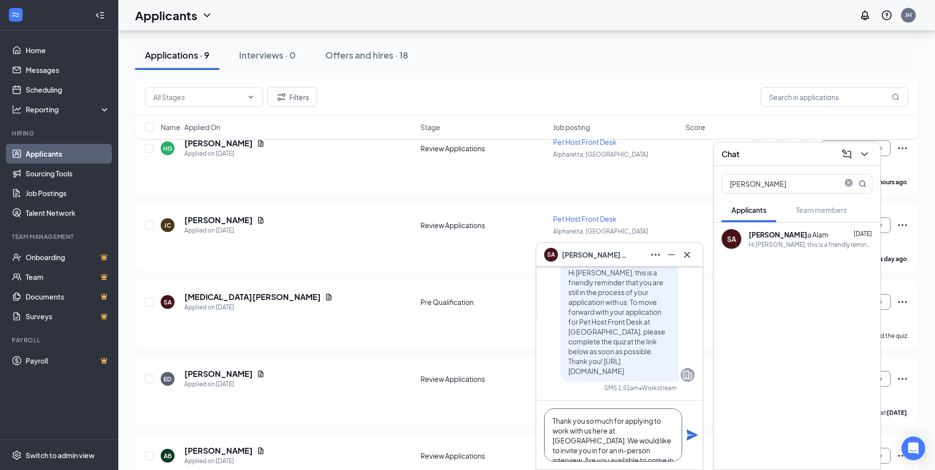
scroll to position [20, 0]
type textarea "Thank you so much for applying to work with us here at [GEOGRAPHIC_DATA]. We wo…"
click at [692, 430] on icon "Plane" at bounding box center [692, 435] width 12 height 12
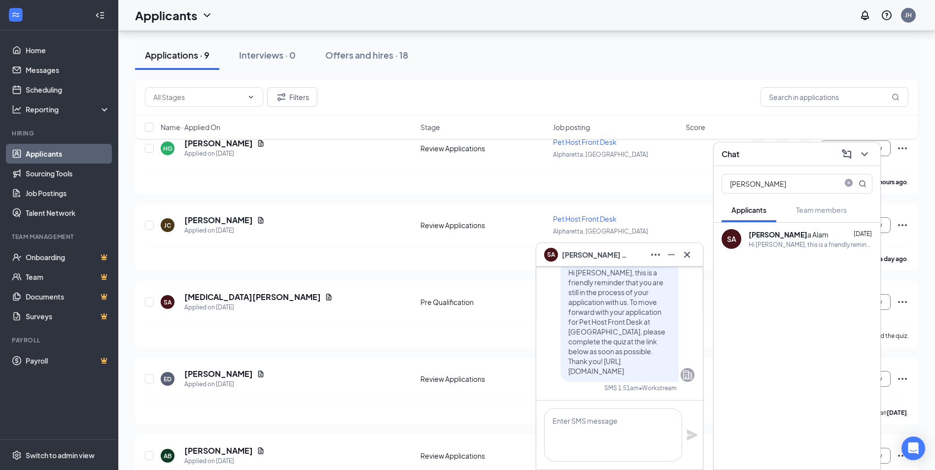
scroll to position [0, 0]
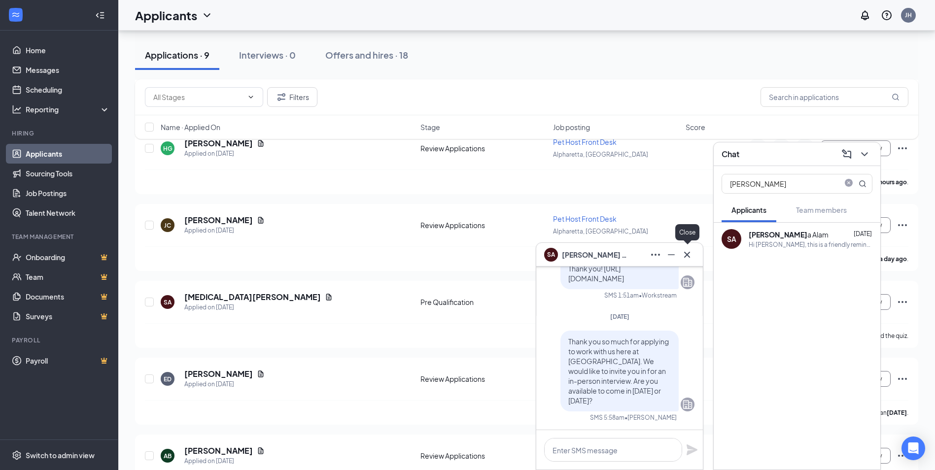
click at [688, 253] on icon "Cross" at bounding box center [687, 255] width 12 height 12
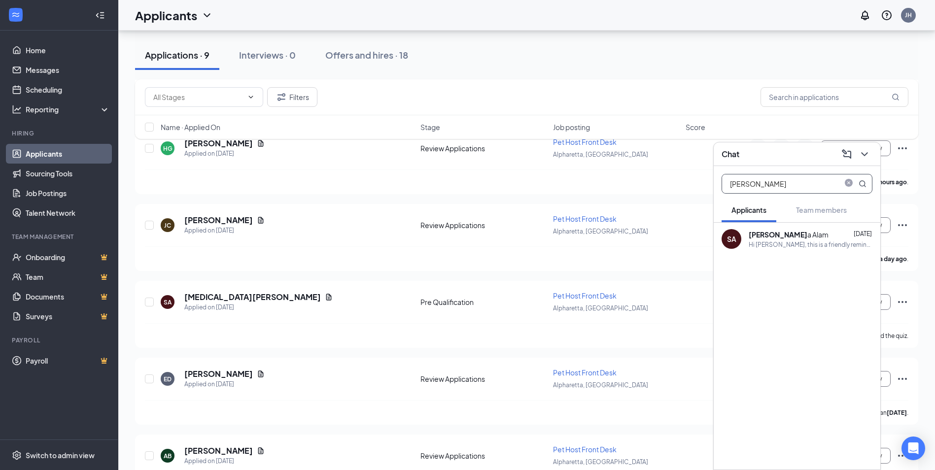
click at [782, 176] on input "[PERSON_NAME]" at bounding box center [780, 184] width 117 height 19
type input "jaiv"
click at [796, 242] on div "Thank you for applying! We will review your application and reach out if you ar…" at bounding box center [811, 245] width 124 height 8
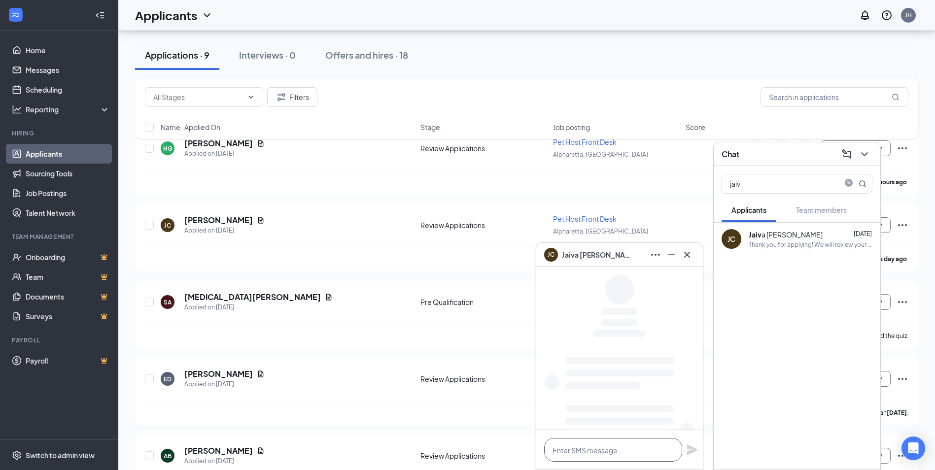
click at [616, 452] on textarea at bounding box center [613, 450] width 138 height 24
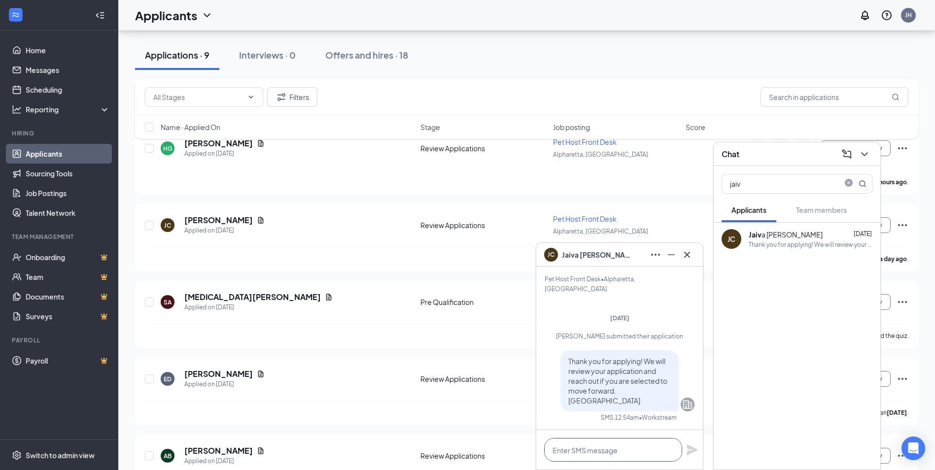
paste textarea "Thank you so much for applying to work with us here at [GEOGRAPHIC_DATA]. We wo…"
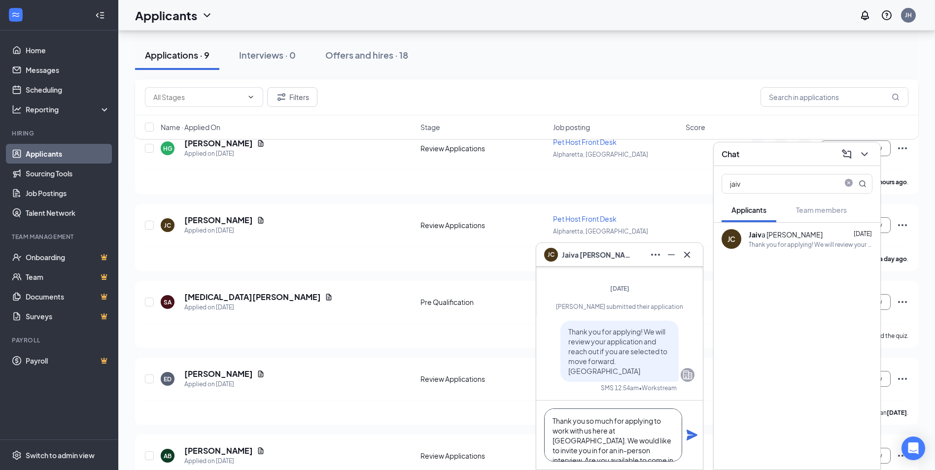
scroll to position [20, 0]
type textarea "Thank you so much for applying to work with us here at [GEOGRAPHIC_DATA]. We wo…"
click at [687, 433] on icon "Plane" at bounding box center [692, 435] width 12 height 12
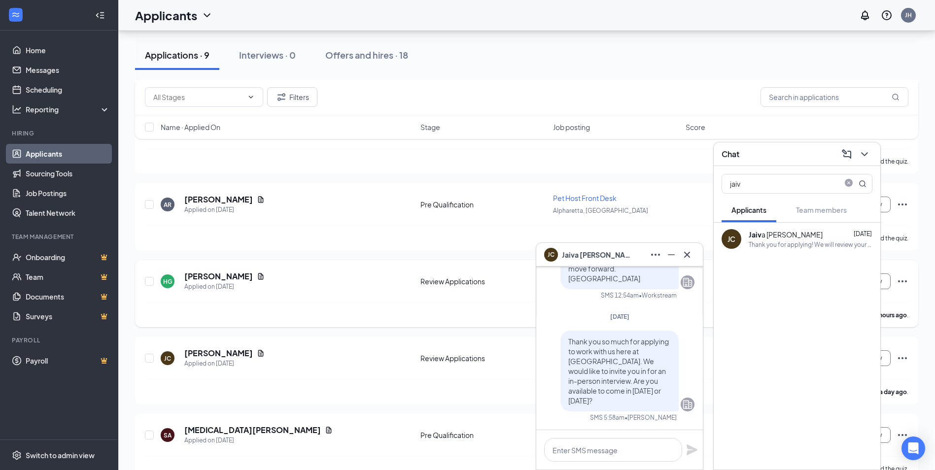
scroll to position [762, 0]
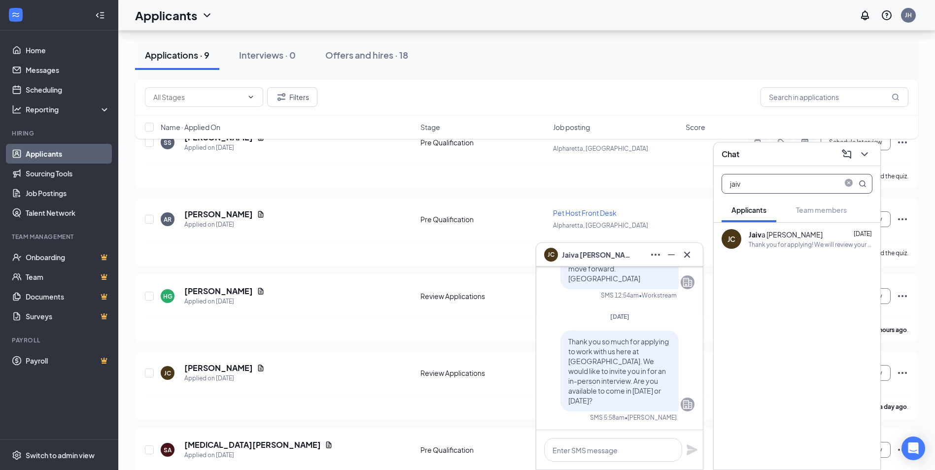
click at [803, 190] on input "jaiv" at bounding box center [780, 184] width 117 height 19
type input "hay"
click at [777, 232] on div "HAY [PERSON_NAME]" at bounding box center [784, 235] width 70 height 10
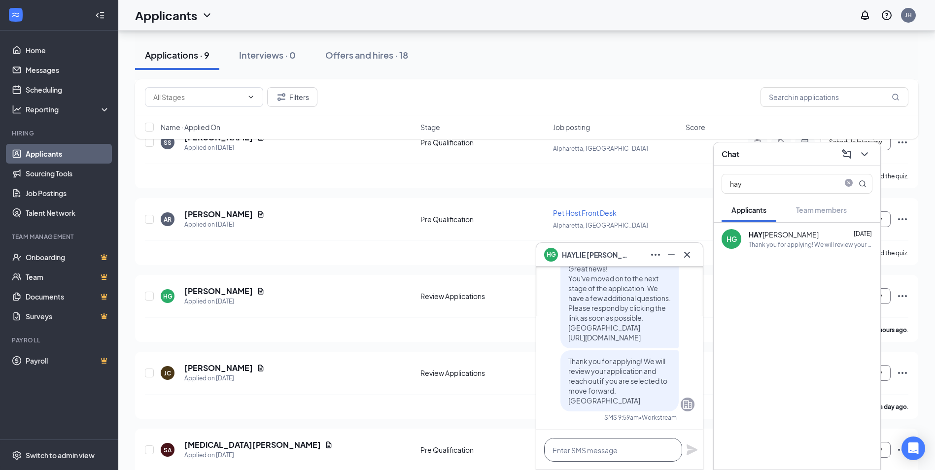
click at [621, 456] on textarea at bounding box center [613, 450] width 138 height 24
paste textarea "Thank you so much for applying to work with us here at [GEOGRAPHIC_DATA]. We wo…"
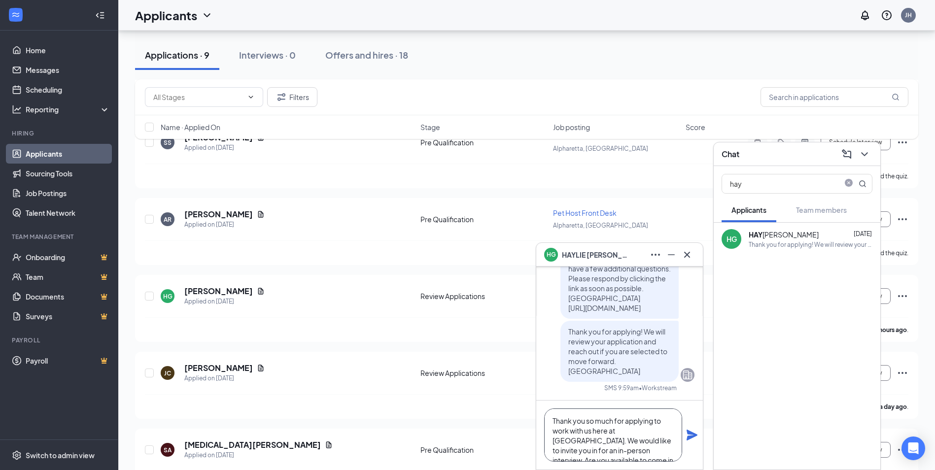
scroll to position [20, 0]
type textarea "Thank you so much for applying to work with us here at [GEOGRAPHIC_DATA]. We wo…"
click at [691, 433] on icon "Plane" at bounding box center [692, 435] width 11 height 11
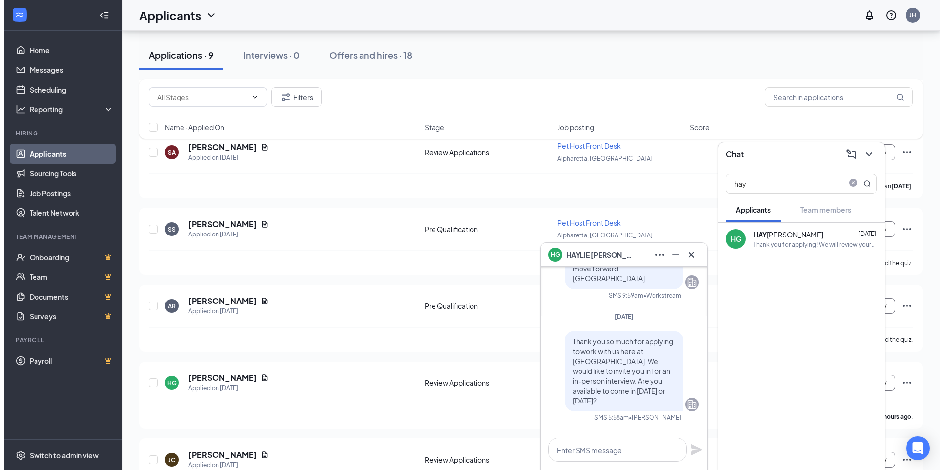
scroll to position [663, 0]
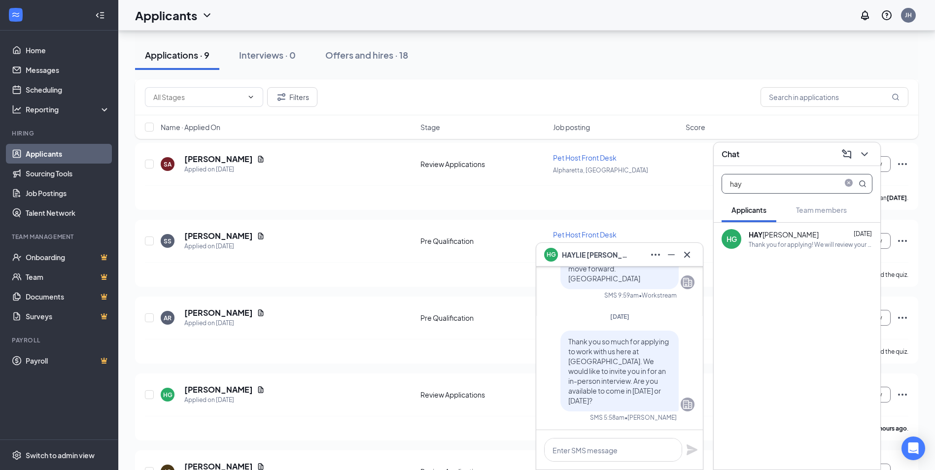
click at [819, 184] on input "hay" at bounding box center [780, 184] width 117 height 19
type input "add"
click at [691, 254] on icon "Cross" at bounding box center [687, 255] width 12 height 12
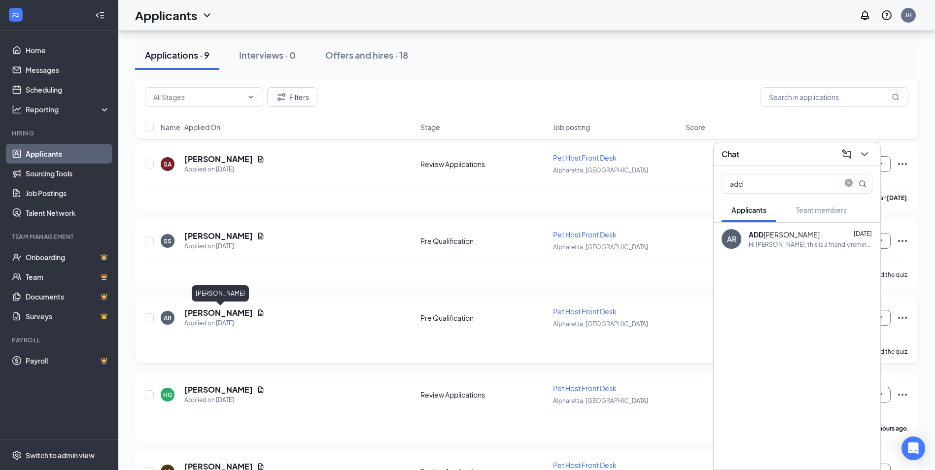
click at [252, 313] on h5 "[PERSON_NAME]" at bounding box center [218, 313] width 69 height 11
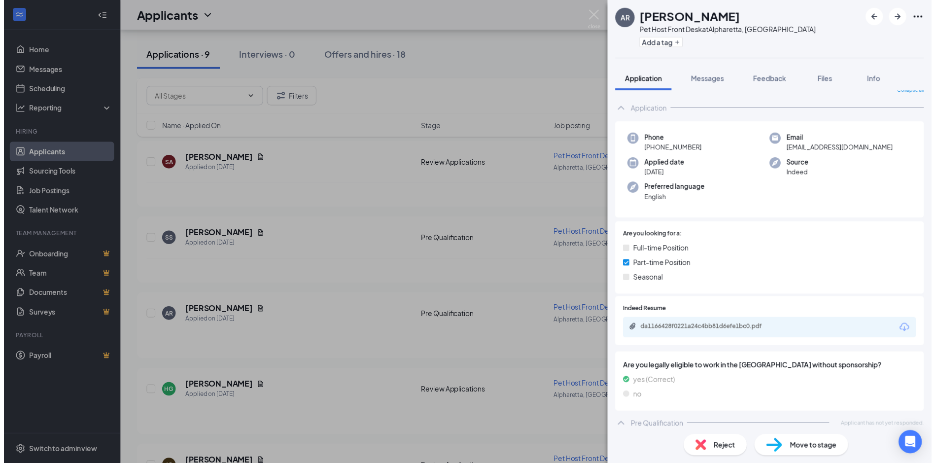
scroll to position [18, 0]
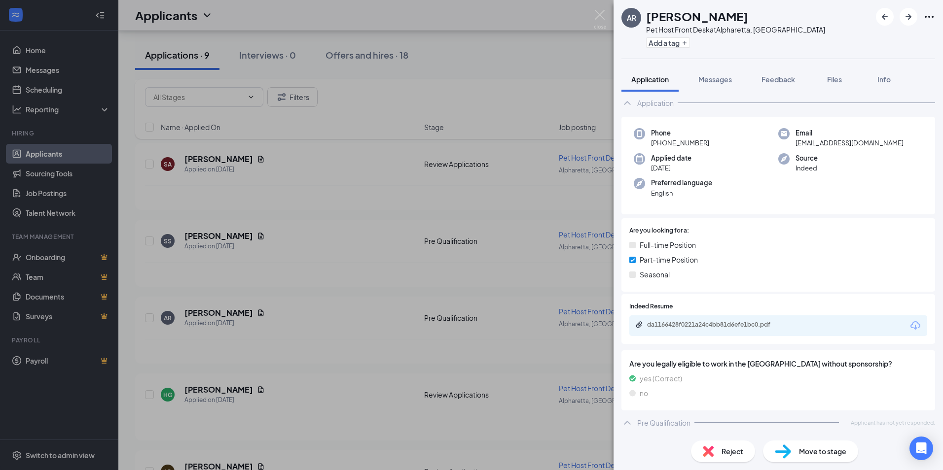
click at [642, 427] on div "Pre Qualification" at bounding box center [663, 423] width 53 height 10
drag, startPoint x: 613, startPoint y: 15, endPoint x: 600, endPoint y: 14, distance: 12.9
click at [613, 15] on div "AR [PERSON_NAME] Pet Host Front Desk at [GEOGRAPHIC_DATA], [GEOGRAPHIC_DATA] Ad…" at bounding box center [471, 235] width 943 height 470
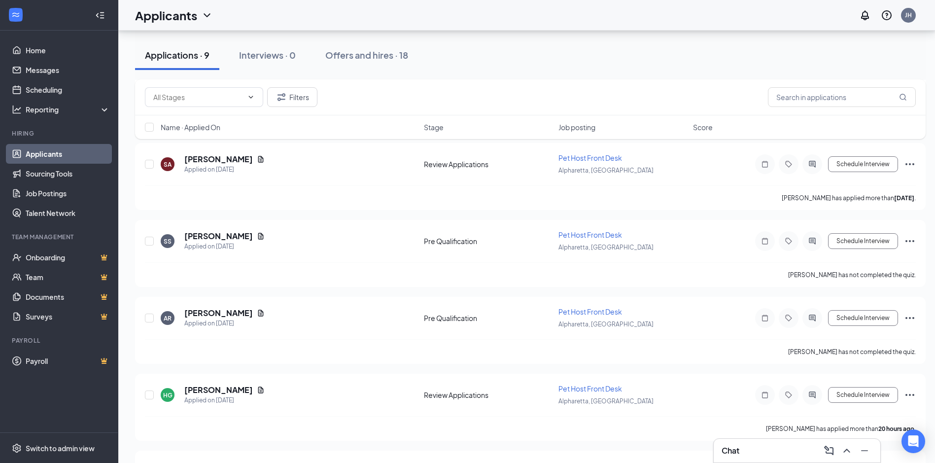
click at [597, 16] on div "Applicants JH" at bounding box center [526, 15] width 817 height 31
click at [791, 462] on div "Chat" at bounding box center [797, 451] width 167 height 24
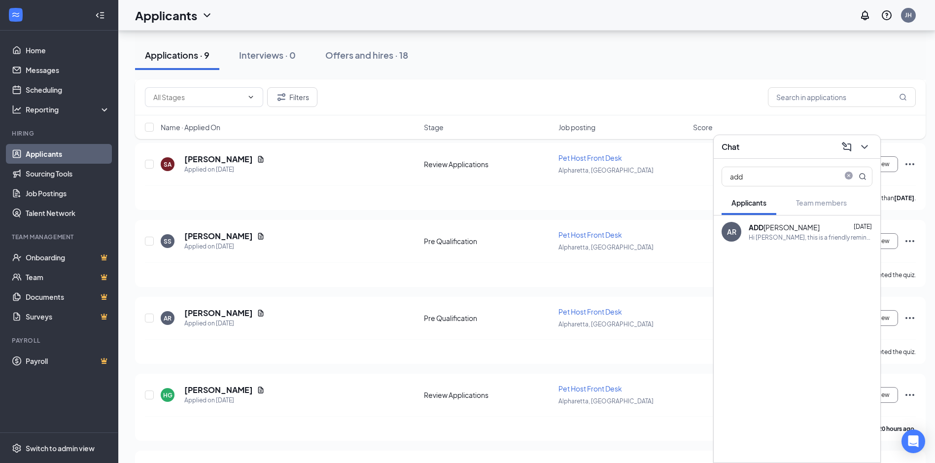
click at [745, 232] on div "AR ADD [PERSON_NAME] [DATE] Hi [PERSON_NAME], this is a friendly reminder that …" at bounding box center [797, 231] width 167 height 33
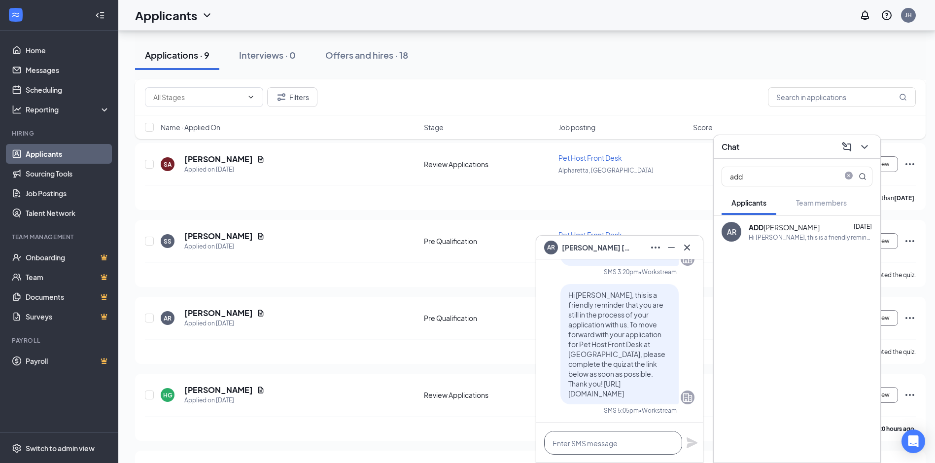
click at [624, 442] on textarea at bounding box center [613, 443] width 138 height 24
paste textarea "Thank you so much for applying to work with us here at [GEOGRAPHIC_DATA]. We wo…"
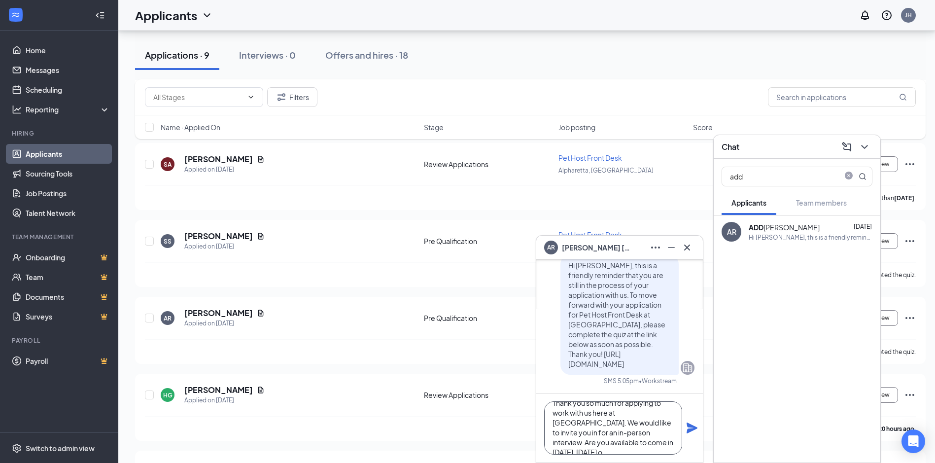
scroll to position [20, 0]
click at [633, 451] on textarea "Thank you so much for applying to work with us here at [GEOGRAPHIC_DATA]. We wo…" at bounding box center [613, 427] width 138 height 53
click at [636, 434] on textarea "Thank you so much for applying to work with us here at [GEOGRAPHIC_DATA]. We wo…" at bounding box center [613, 427] width 138 height 53
click at [583, 443] on textarea "Thank you so much for applying to work with us here at [GEOGRAPHIC_DATA]. We wo…" at bounding box center [613, 427] width 138 height 53
click at [651, 441] on textarea "Thank you so much for applying to work with us here at [GEOGRAPHIC_DATA]. We wo…" at bounding box center [613, 427] width 138 height 53
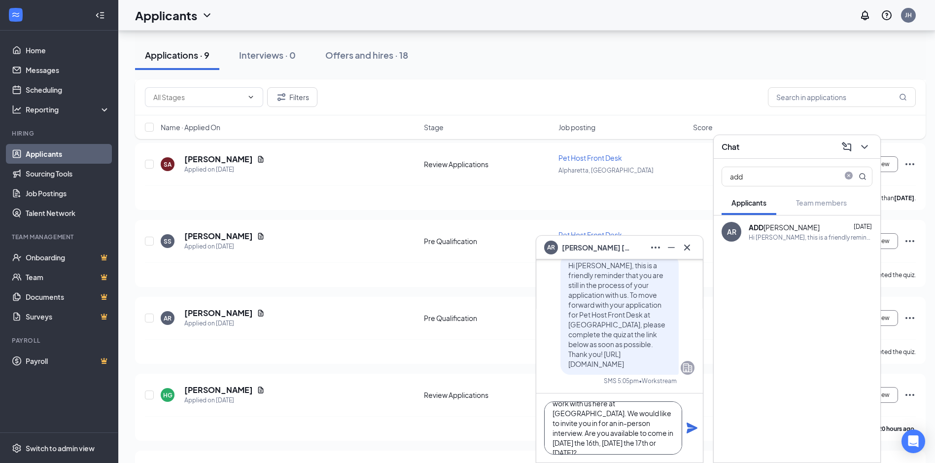
scroll to position [30, 0]
click at [607, 420] on textarea "Thank you so much for applying to work with us here at [GEOGRAPHIC_DATA]. We wo…" at bounding box center [613, 427] width 138 height 53
click at [607, 419] on textarea "Thank you so much for applying to work with us here at [GEOGRAPHIC_DATA]. We wo…" at bounding box center [613, 427] width 138 height 53
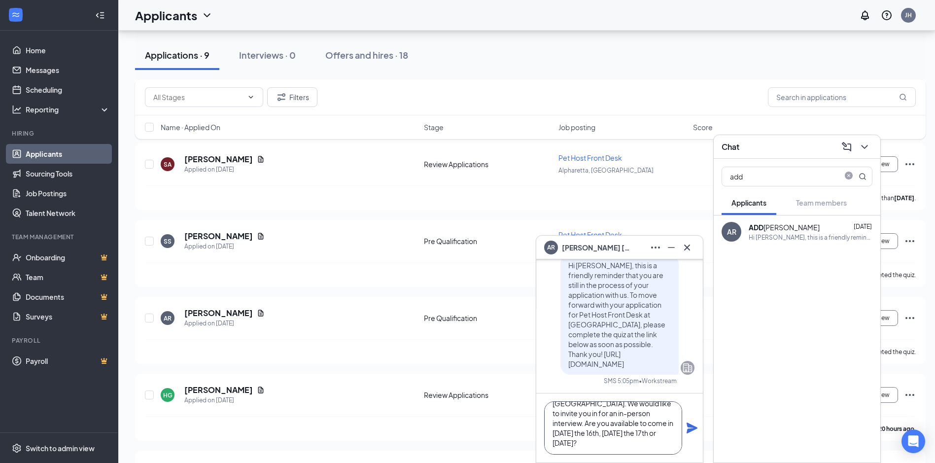
type textarea "Thank you so much for applying to work with us here at [GEOGRAPHIC_DATA]. We wo…"
click at [689, 427] on icon "Plane" at bounding box center [692, 428] width 11 height 11
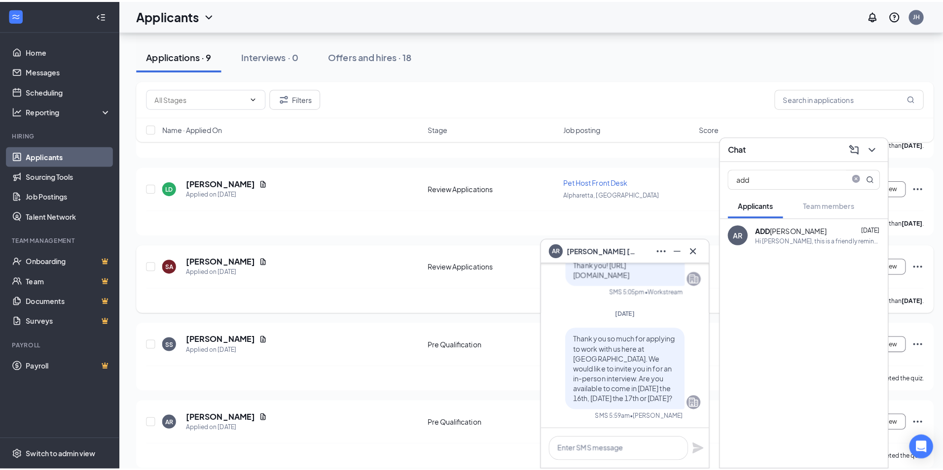
scroll to position [0, 0]
click at [800, 177] on input "add" at bounding box center [780, 176] width 117 height 19
type input "sto"
click at [805, 227] on div "sto [PERSON_NAME] [DATE]" at bounding box center [811, 227] width 124 height 10
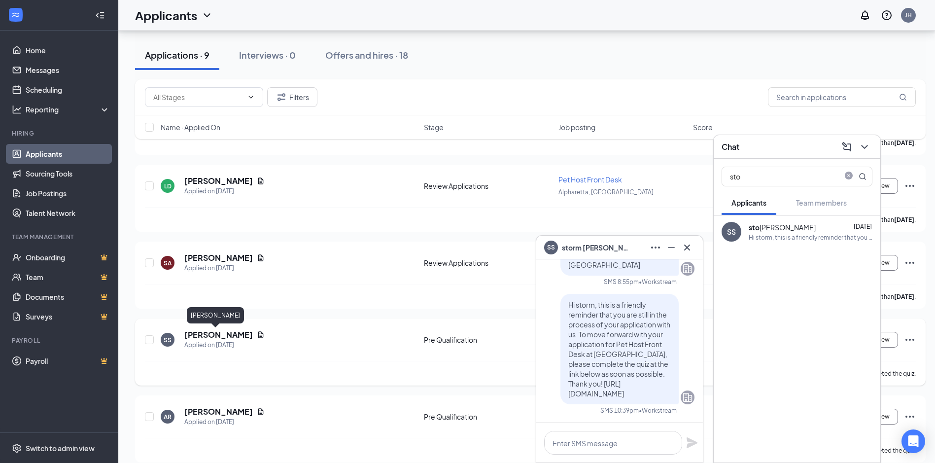
click at [200, 336] on h5 "[PERSON_NAME]" at bounding box center [218, 334] width 69 height 11
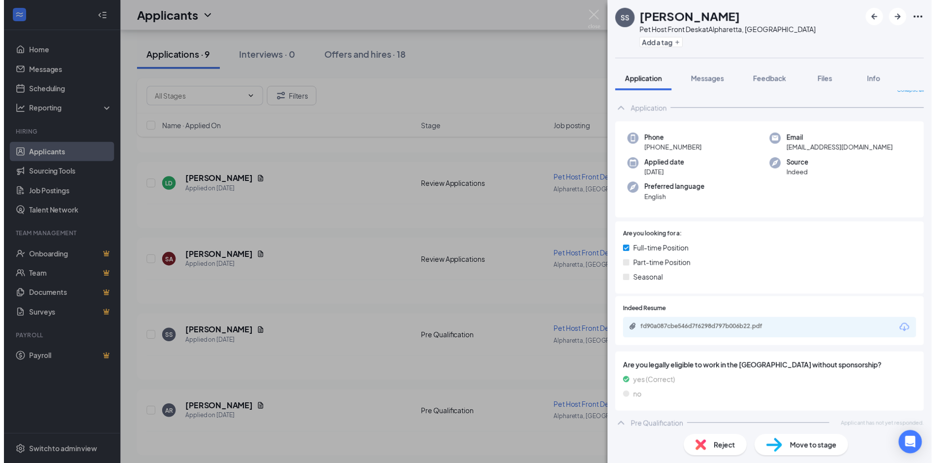
scroll to position [18, 0]
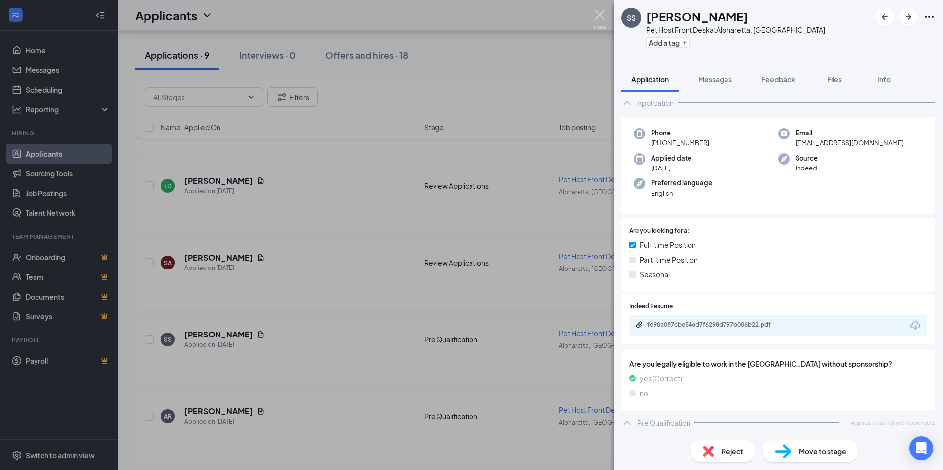
click at [598, 15] on img at bounding box center [600, 19] width 12 height 19
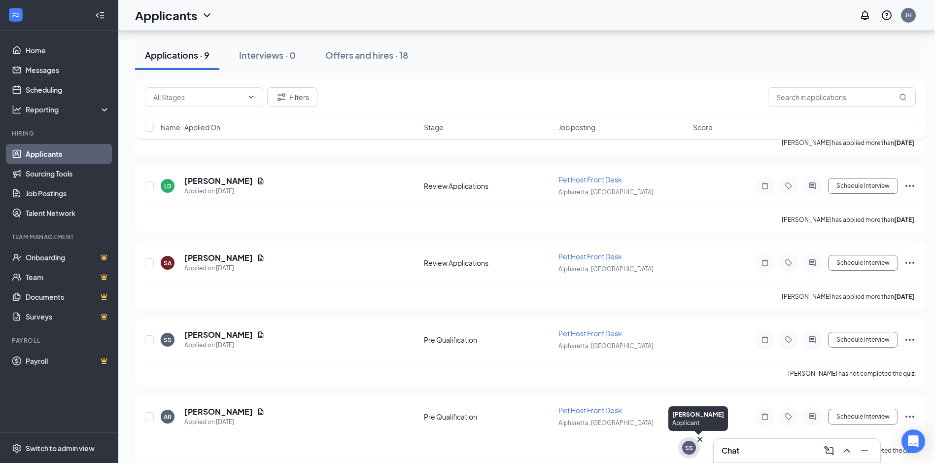
click at [686, 445] on div "SS" at bounding box center [689, 448] width 8 height 8
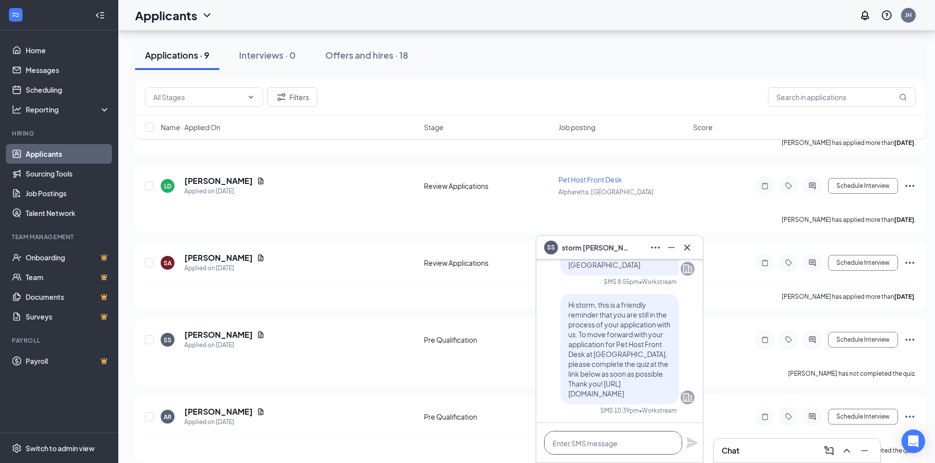
click at [628, 451] on textarea at bounding box center [613, 443] width 138 height 24
paste textarea "Thank you so much for applying to work with us here at [GEOGRAPHIC_DATA]. We wo…"
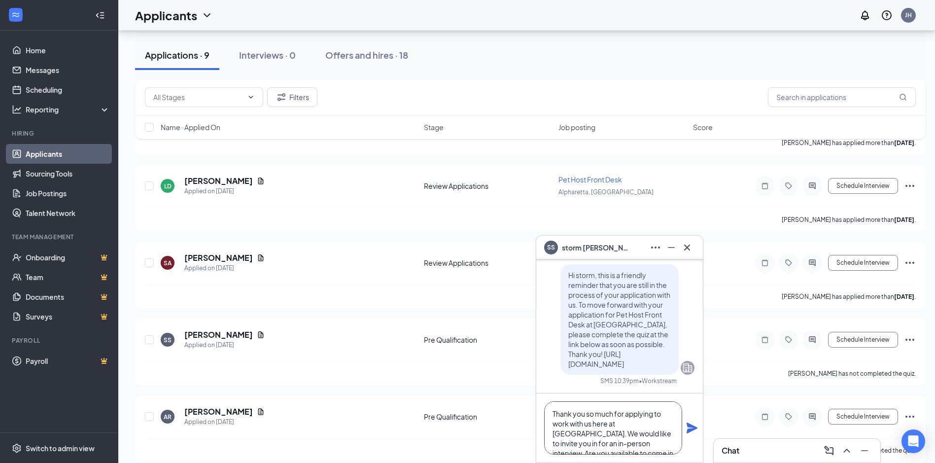
scroll to position [30, 0]
type textarea "Thank you so much for applying to work with us here at [GEOGRAPHIC_DATA]. We wo…"
click at [691, 428] on icon "Plane" at bounding box center [692, 428] width 12 height 12
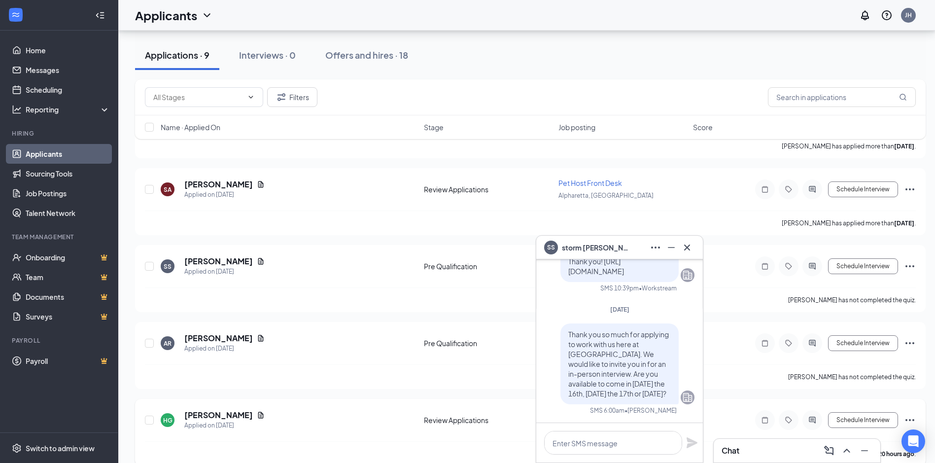
scroll to position [663, 0]
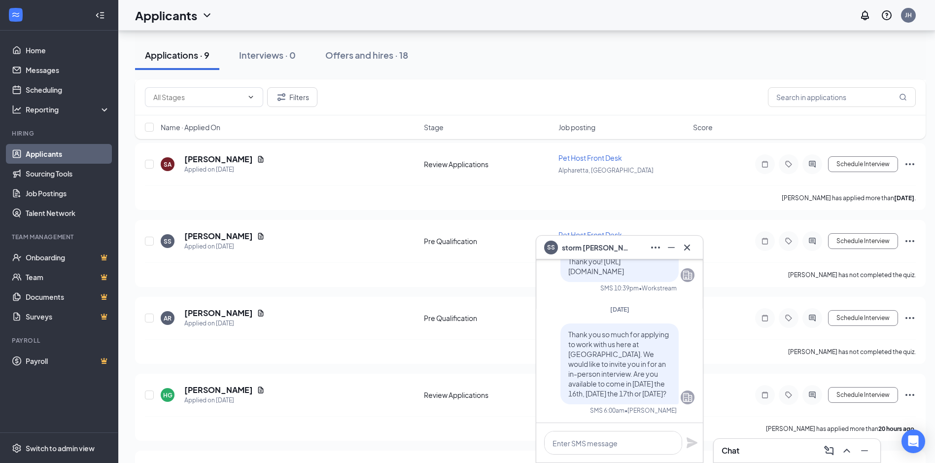
click at [618, 248] on div "SS [PERSON_NAME]" at bounding box center [619, 248] width 151 height 16
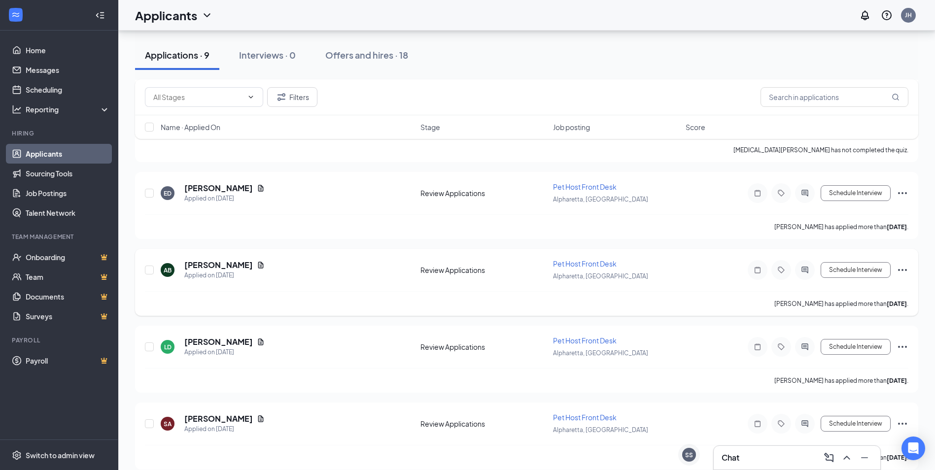
scroll to position [1107, 0]
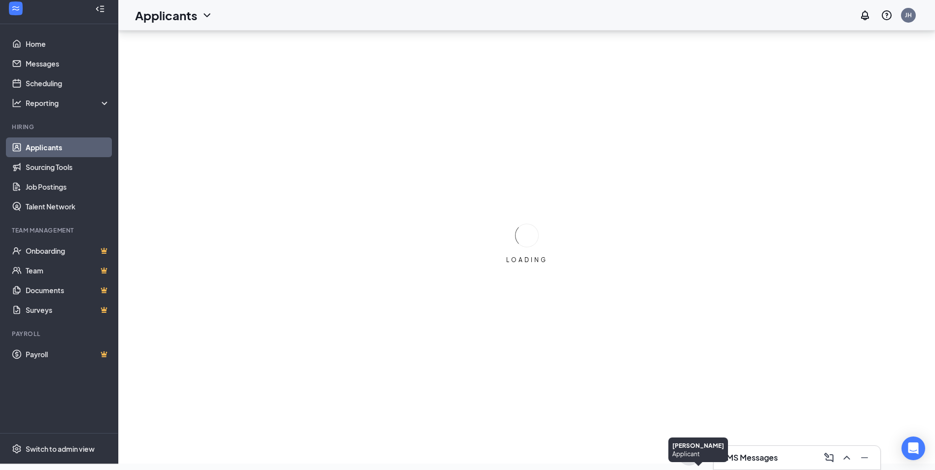
scroll to position [6, 0]
click at [681, 450] on div "Applicant" at bounding box center [699, 454] width 52 height 8
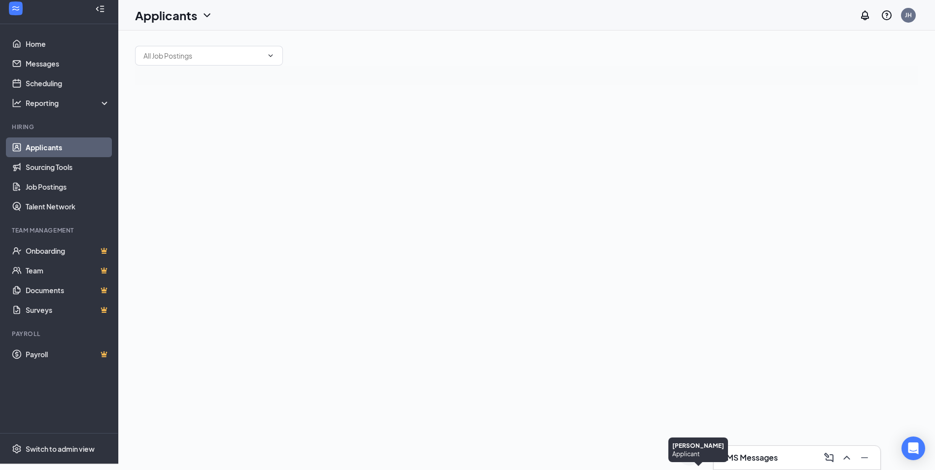
scroll to position [0, 0]
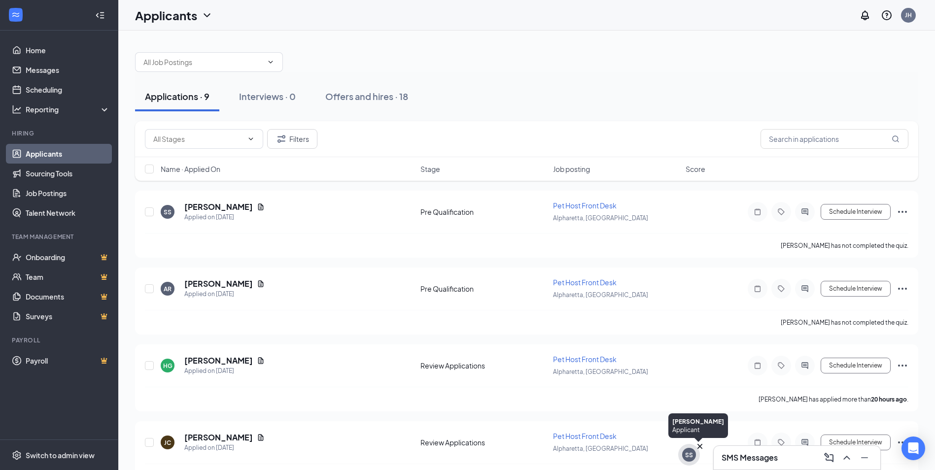
click at [690, 453] on div "SS" at bounding box center [689, 455] width 8 height 8
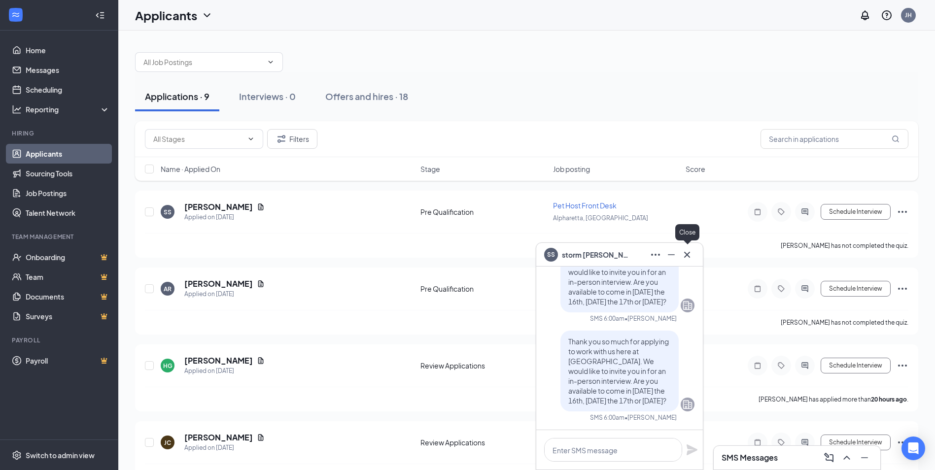
click at [687, 254] on icon "Cross" at bounding box center [687, 255] width 12 height 12
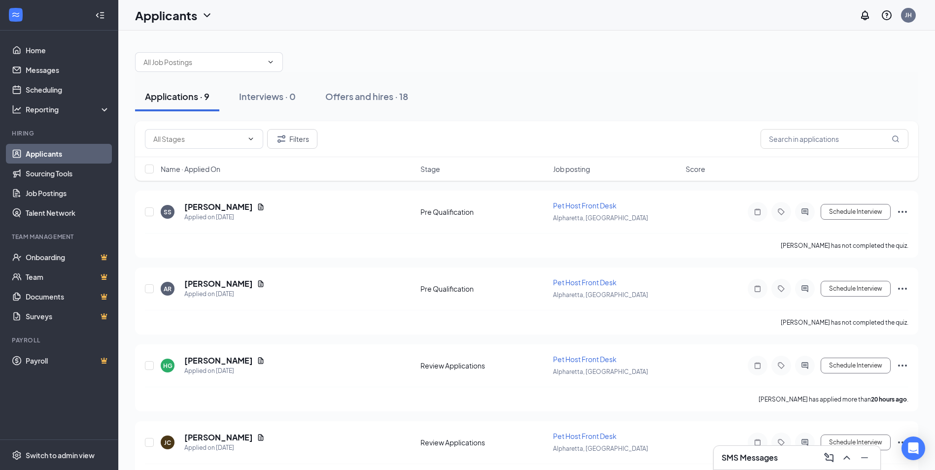
click at [789, 462] on div "SMS Messages" at bounding box center [797, 458] width 151 height 16
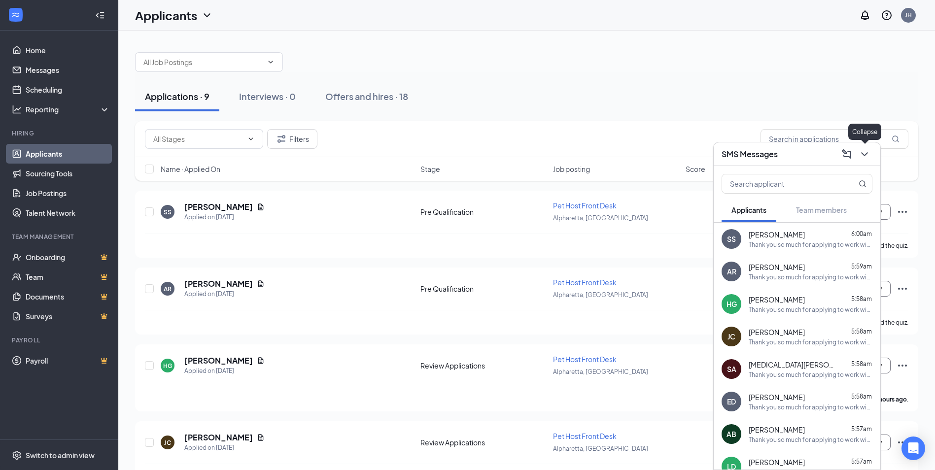
click at [859, 150] on icon "ChevronDown" at bounding box center [865, 154] width 12 height 12
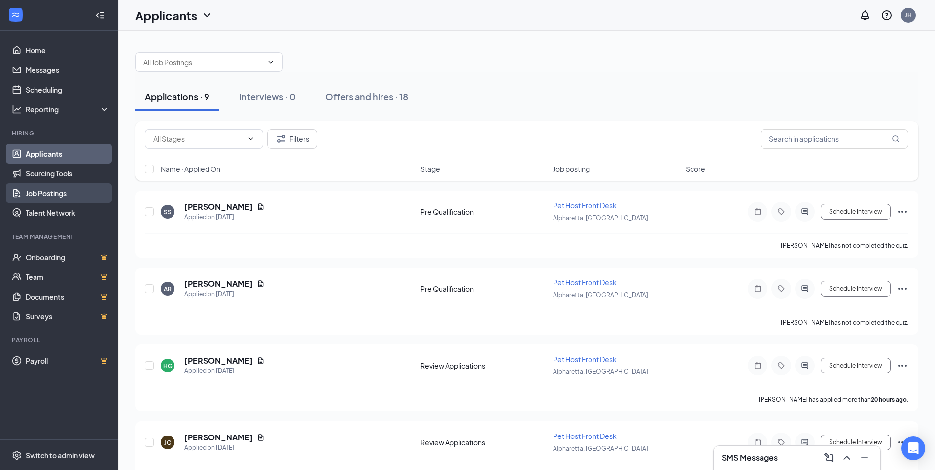
click at [51, 192] on link "Job Postings" at bounding box center [68, 193] width 84 height 20
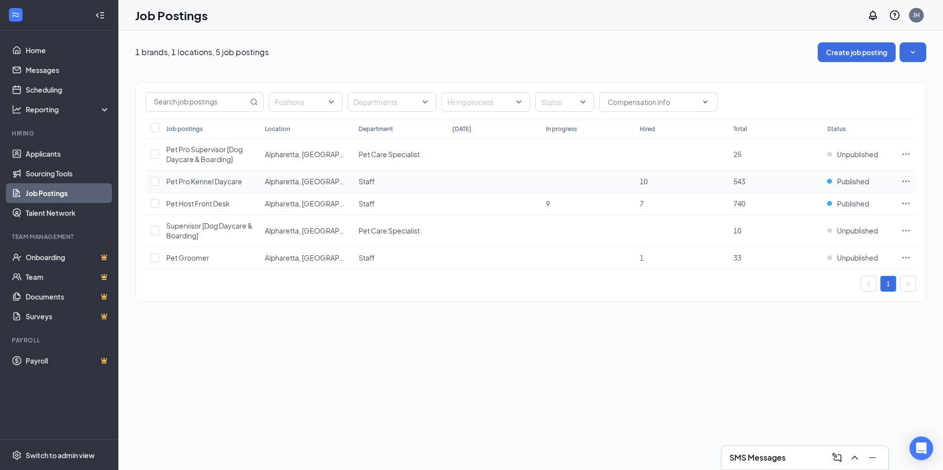
click at [907, 180] on icon "Ellipses" at bounding box center [906, 182] width 10 height 10
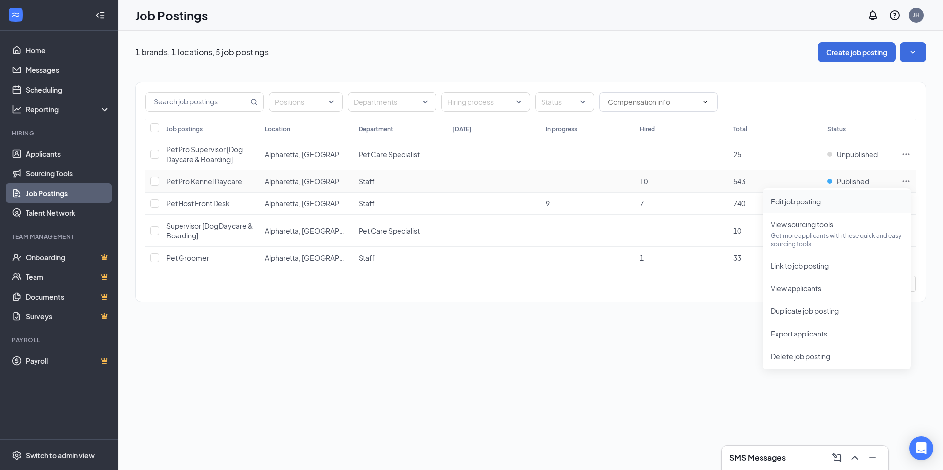
click at [811, 203] on span "Edit job posting" at bounding box center [796, 201] width 50 height 9
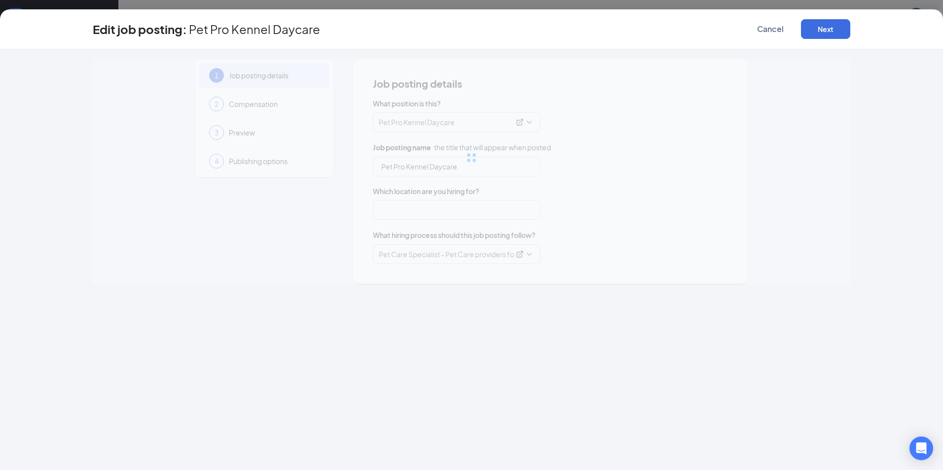
type input "Pet Pro Kennel Daycare"
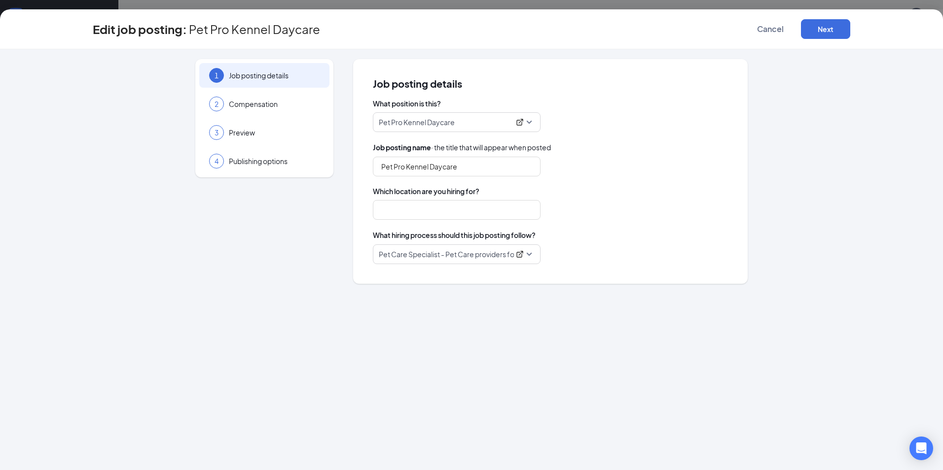
type input "Alpharetta, [GEOGRAPHIC_DATA]"
click at [449, 122] on p "Pet Pro Kennel Daycare" at bounding box center [444, 122] width 131 height 10
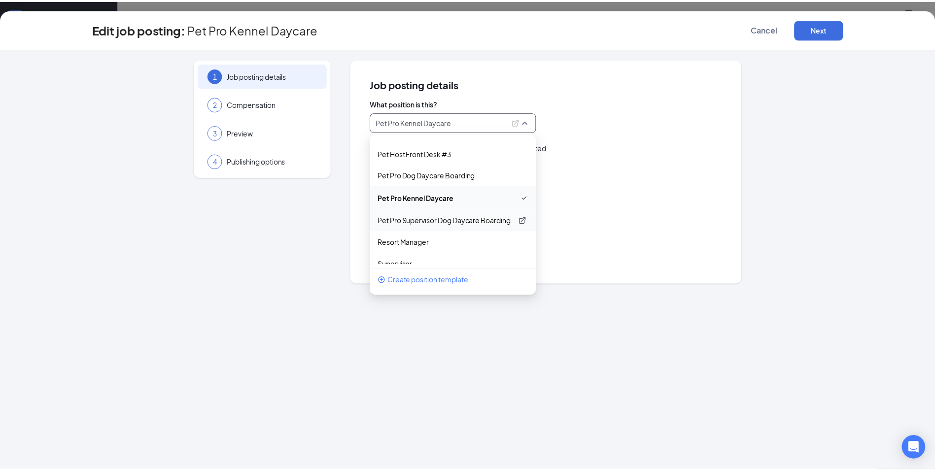
scroll to position [217, 0]
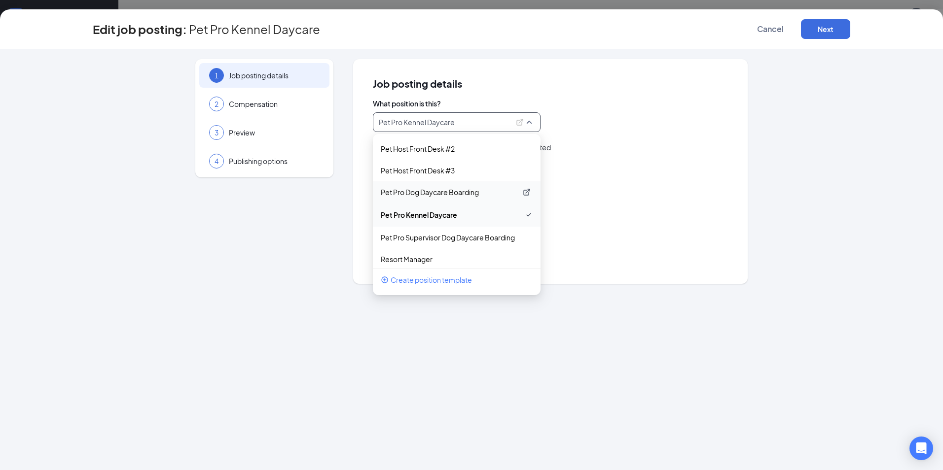
drag, startPoint x: 478, startPoint y: 191, endPoint x: 437, endPoint y: 190, distance: 40.5
click at [437, 190] on p "Pet Pro Dog Daycare Boarding" at bounding box center [449, 192] width 136 height 10
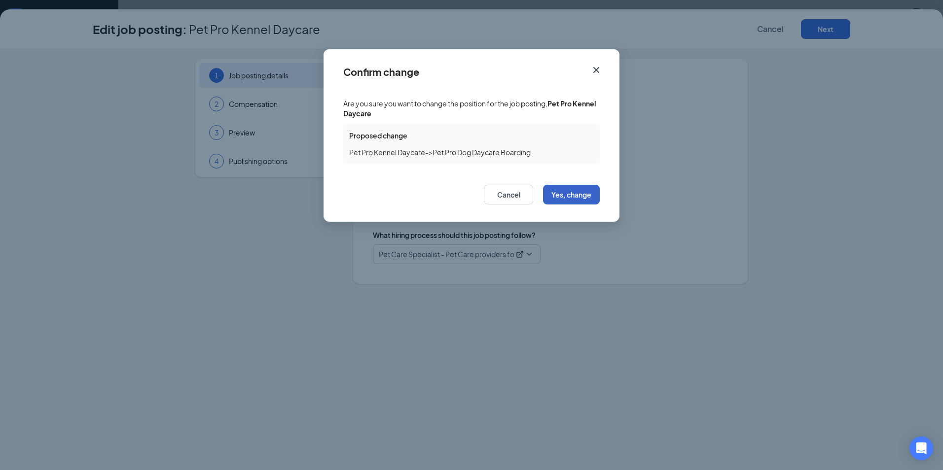
click at [576, 191] on button "Yes, change" at bounding box center [571, 195] width 57 height 20
type input "Pet Pro Dog Daycare Boarding"
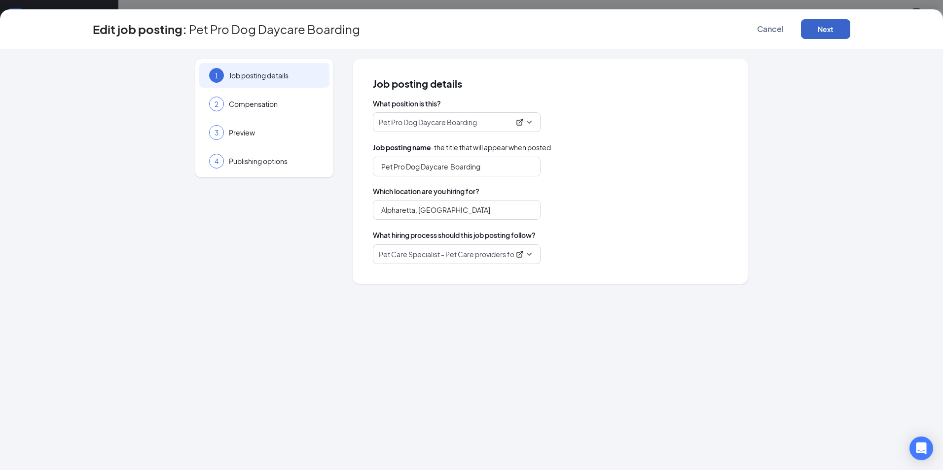
click at [820, 29] on button "Next" at bounding box center [825, 29] width 49 height 20
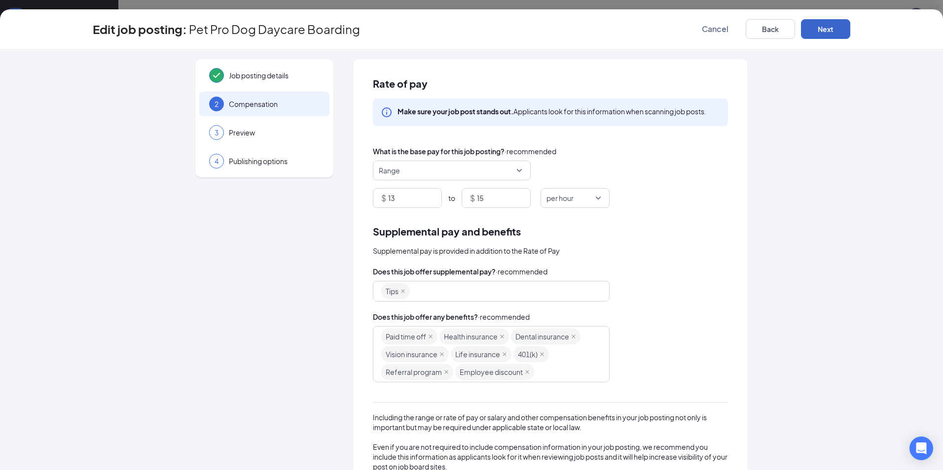
click at [817, 33] on button "Next" at bounding box center [825, 29] width 49 height 20
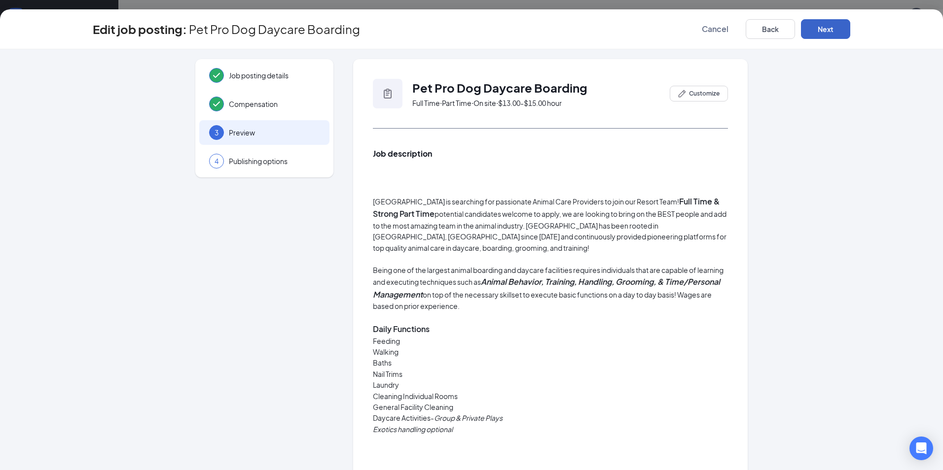
click at [820, 26] on button "Next" at bounding box center [825, 29] width 49 height 20
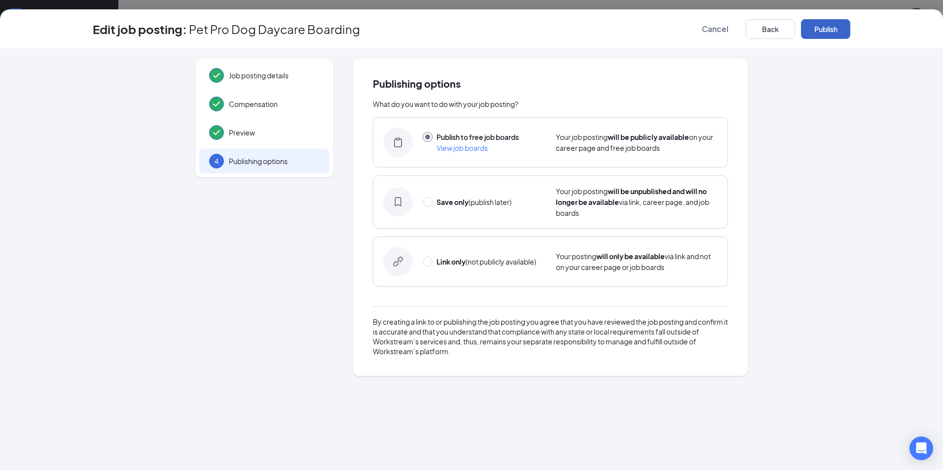
click at [840, 25] on button "Publish" at bounding box center [825, 29] width 49 height 20
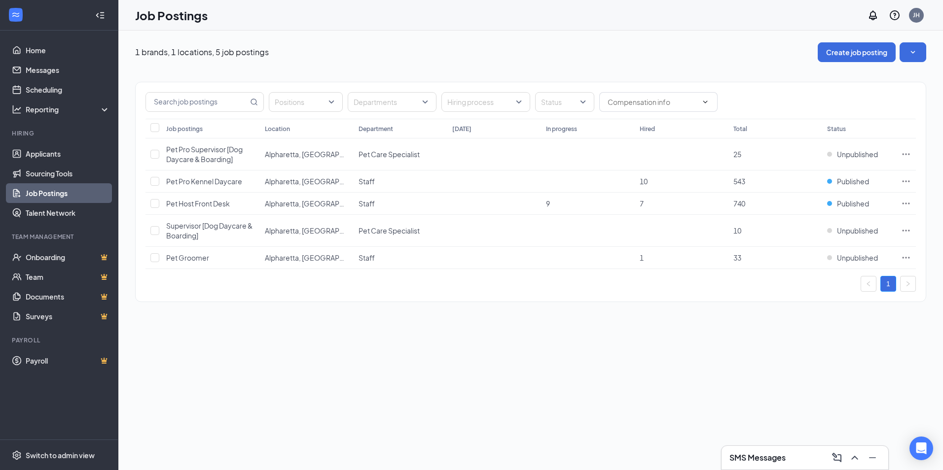
click at [752, 464] on div "SMS Messages" at bounding box center [804, 458] width 151 height 16
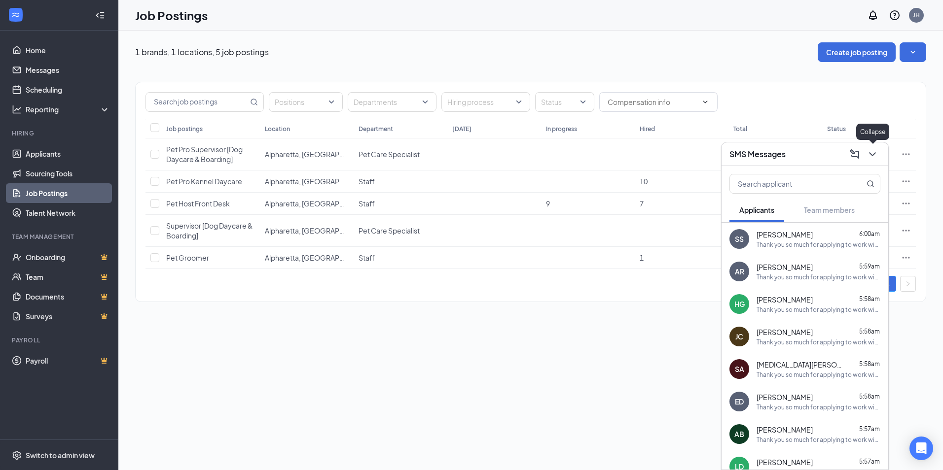
click at [869, 154] on icon "ChevronDown" at bounding box center [872, 154] width 12 height 12
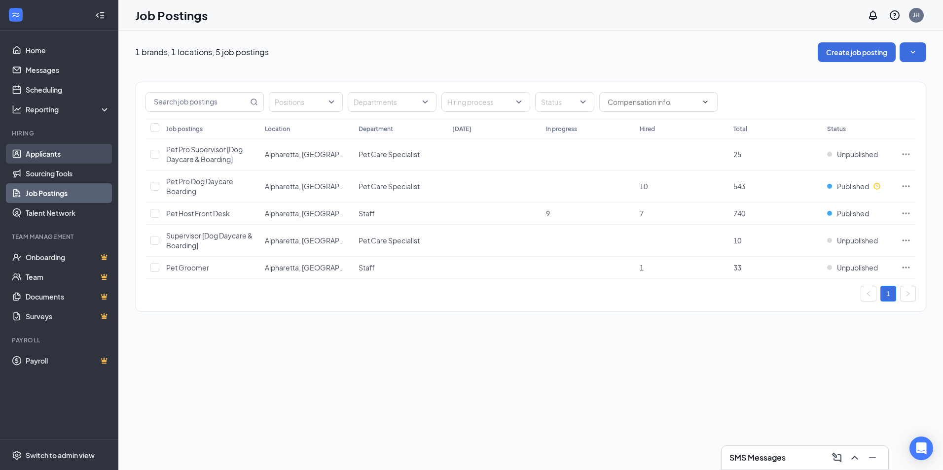
click at [64, 154] on link "Applicants" at bounding box center [68, 154] width 84 height 20
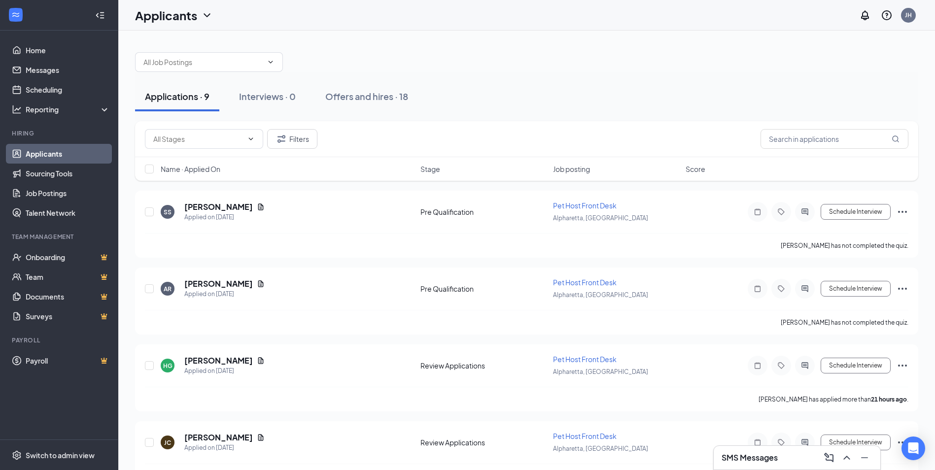
click at [794, 456] on div "SMS Messages" at bounding box center [797, 458] width 151 height 16
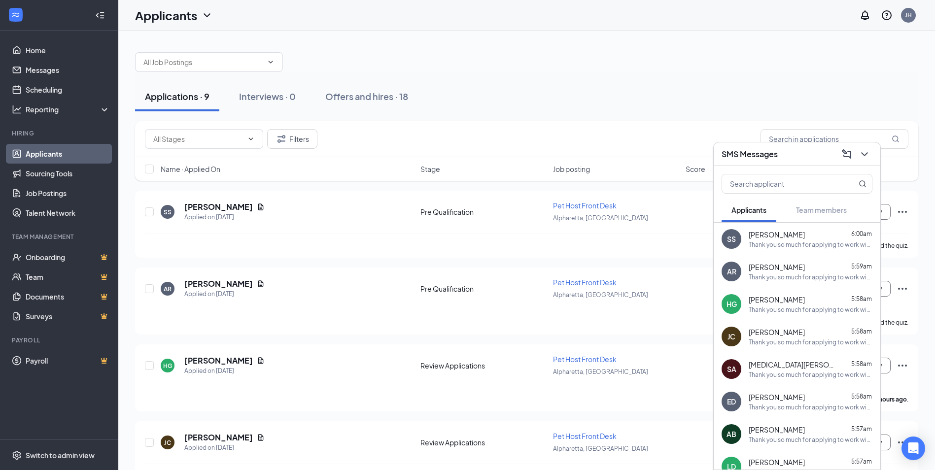
drag, startPoint x: 752, startPoint y: 154, endPoint x: 734, endPoint y: 154, distance: 18.3
click at [734, 154] on h3 "SMS Messages" at bounding box center [750, 154] width 56 height 11
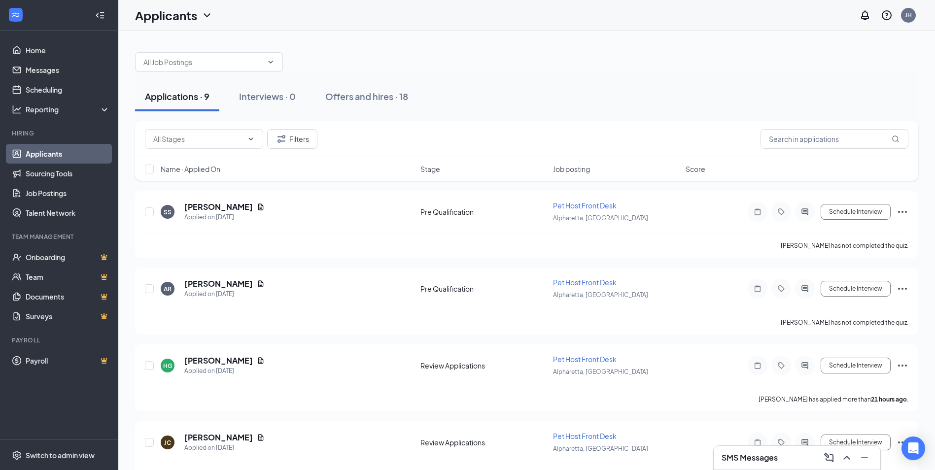
click at [584, 78] on div "Applications · 9 Interviews · 0 Offers and hires · 18" at bounding box center [527, 96] width 784 height 49
click at [461, 27] on div "Applicants JH" at bounding box center [526, 15] width 817 height 31
click at [369, 94] on div "Offers and hires · 18" at bounding box center [366, 96] width 83 height 12
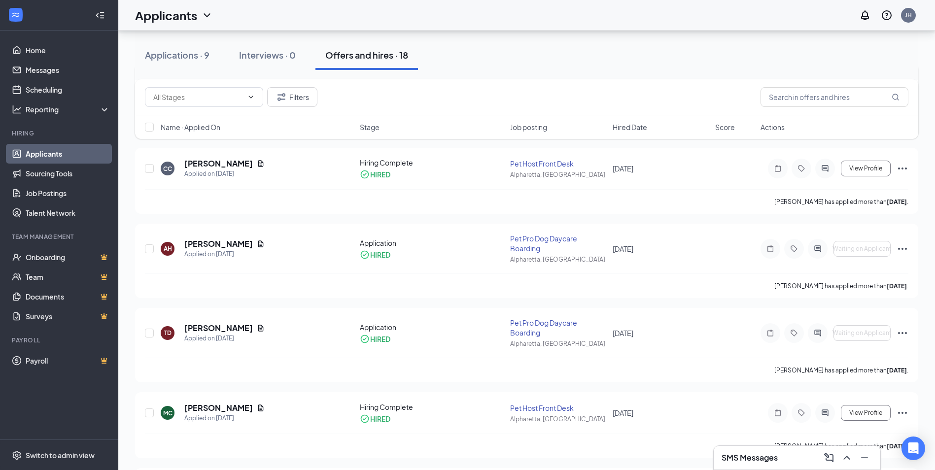
scroll to position [888, 0]
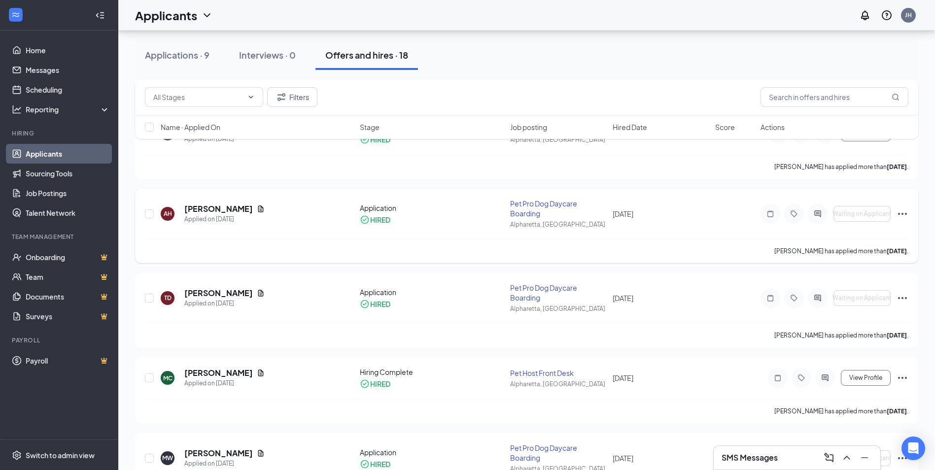
drag, startPoint x: 462, startPoint y: 325, endPoint x: 363, endPoint y: 257, distance: 120.5
click at [361, 257] on div "Aubrey Haug has applied more than 3 months ago ." at bounding box center [527, 251] width 764 height 25
click at [906, 212] on icon "Ellipses" at bounding box center [903, 214] width 12 height 12
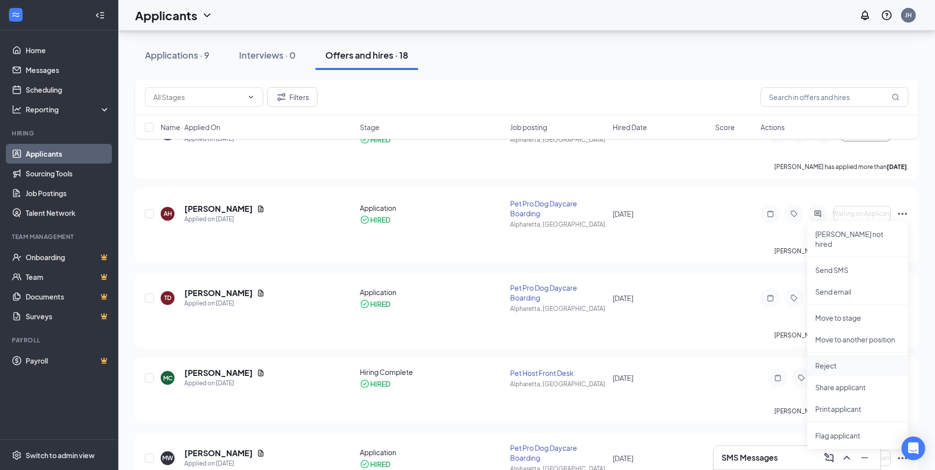
click at [847, 361] on p "Reject" at bounding box center [858, 366] width 85 height 10
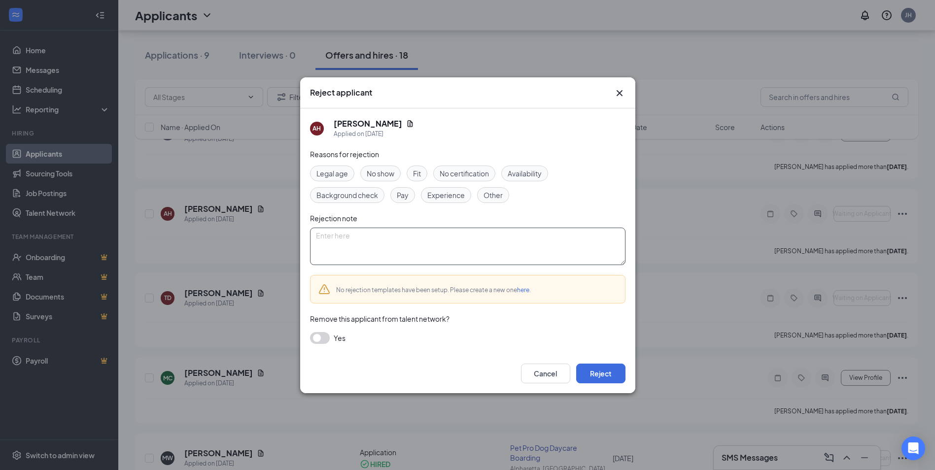
drag, startPoint x: 332, startPoint y: 357, endPoint x: 564, endPoint y: 237, distance: 261.3
click at [564, 237] on textarea at bounding box center [468, 246] width 316 height 37
click at [329, 334] on div "Yes" at bounding box center [468, 338] width 316 height 12
click at [327, 334] on button "button" at bounding box center [320, 338] width 20 height 12
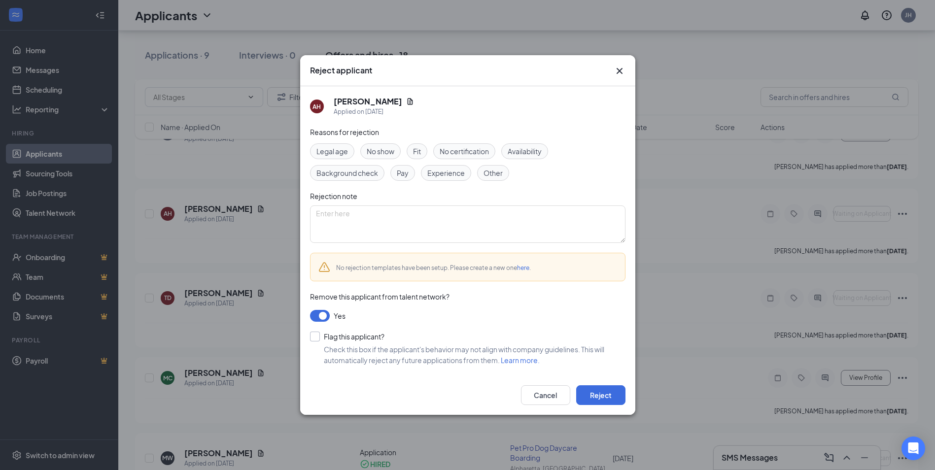
click at [312, 338] on input "Flag this applicant?" at bounding box center [347, 337] width 74 height 10
checkbox input "true"
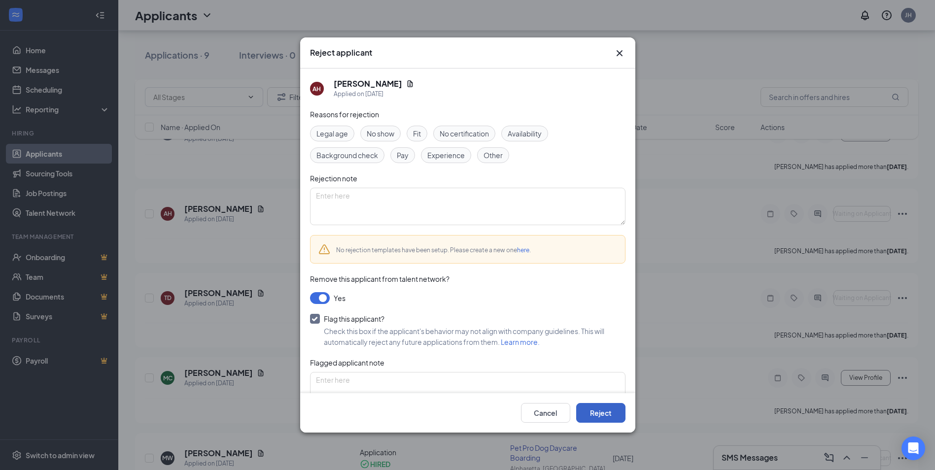
click at [606, 416] on button "Reject" at bounding box center [600, 413] width 49 height 20
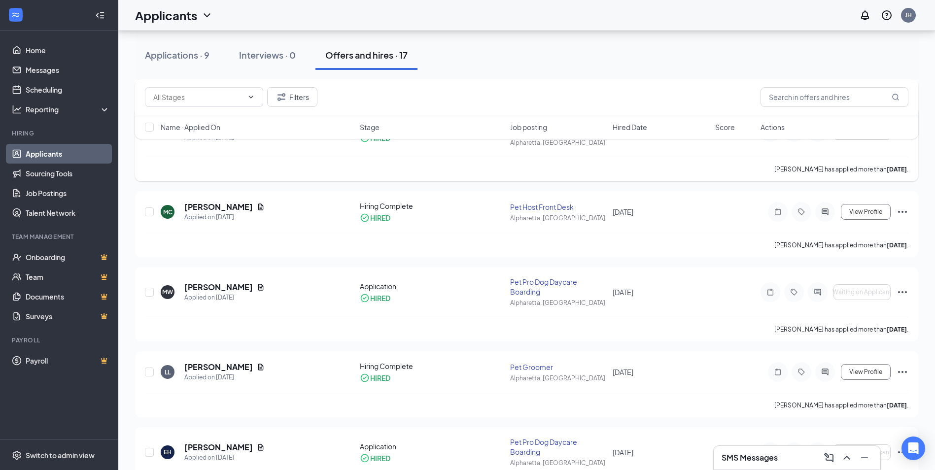
scroll to position [842, 0]
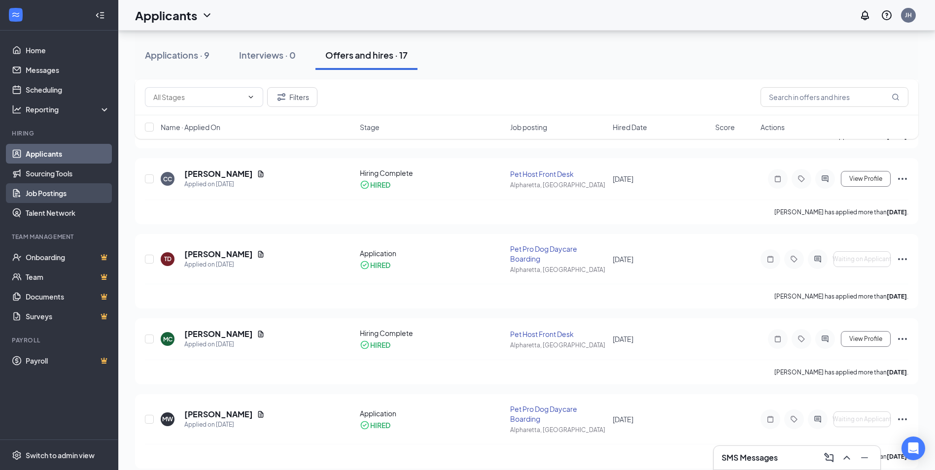
drag, startPoint x: 47, startPoint y: 197, endPoint x: 59, endPoint y: 196, distance: 11.9
drag, startPoint x: 59, startPoint y: 196, endPoint x: 507, endPoint y: 55, distance: 469.9
click at [507, 55] on div "Applications · 9 Interviews · 0 Offers and hires · 17" at bounding box center [527, 55] width 784 height 30
click at [183, 51] on div "Applications · 9" at bounding box center [177, 55] width 65 height 12
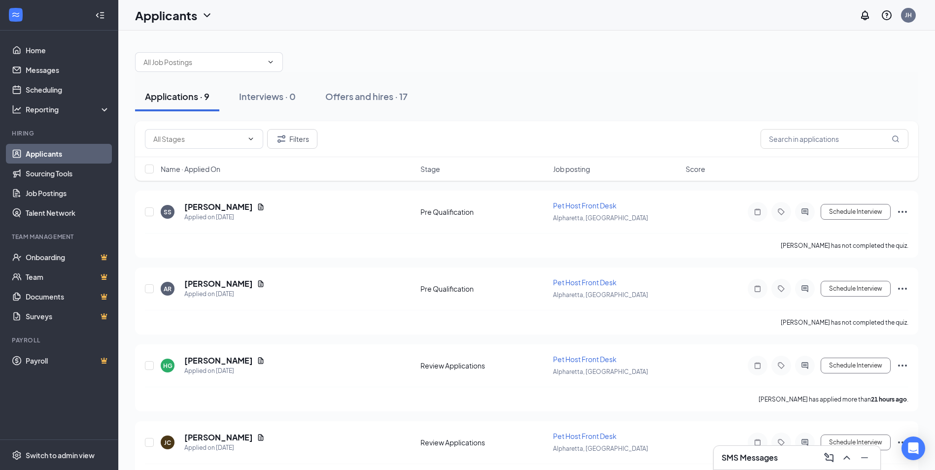
click at [544, 87] on div "Applications · 9 Interviews · 0 Offers and hires · 17" at bounding box center [527, 97] width 784 height 30
